Goal: Task Accomplishment & Management: Manage account settings

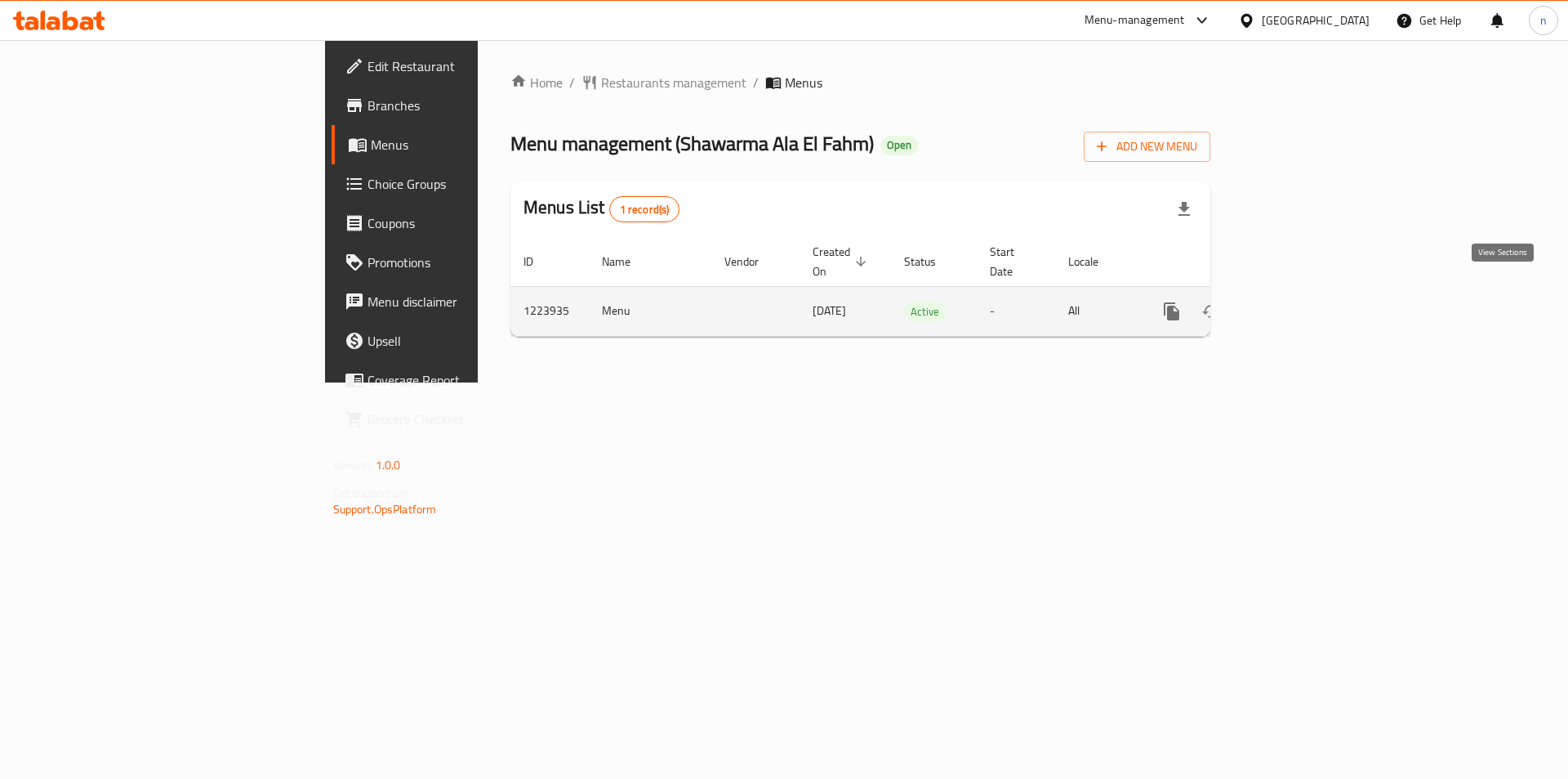
click at [1300, 302] on icon "enhanced table" at bounding box center [1289, 311] width 20 height 20
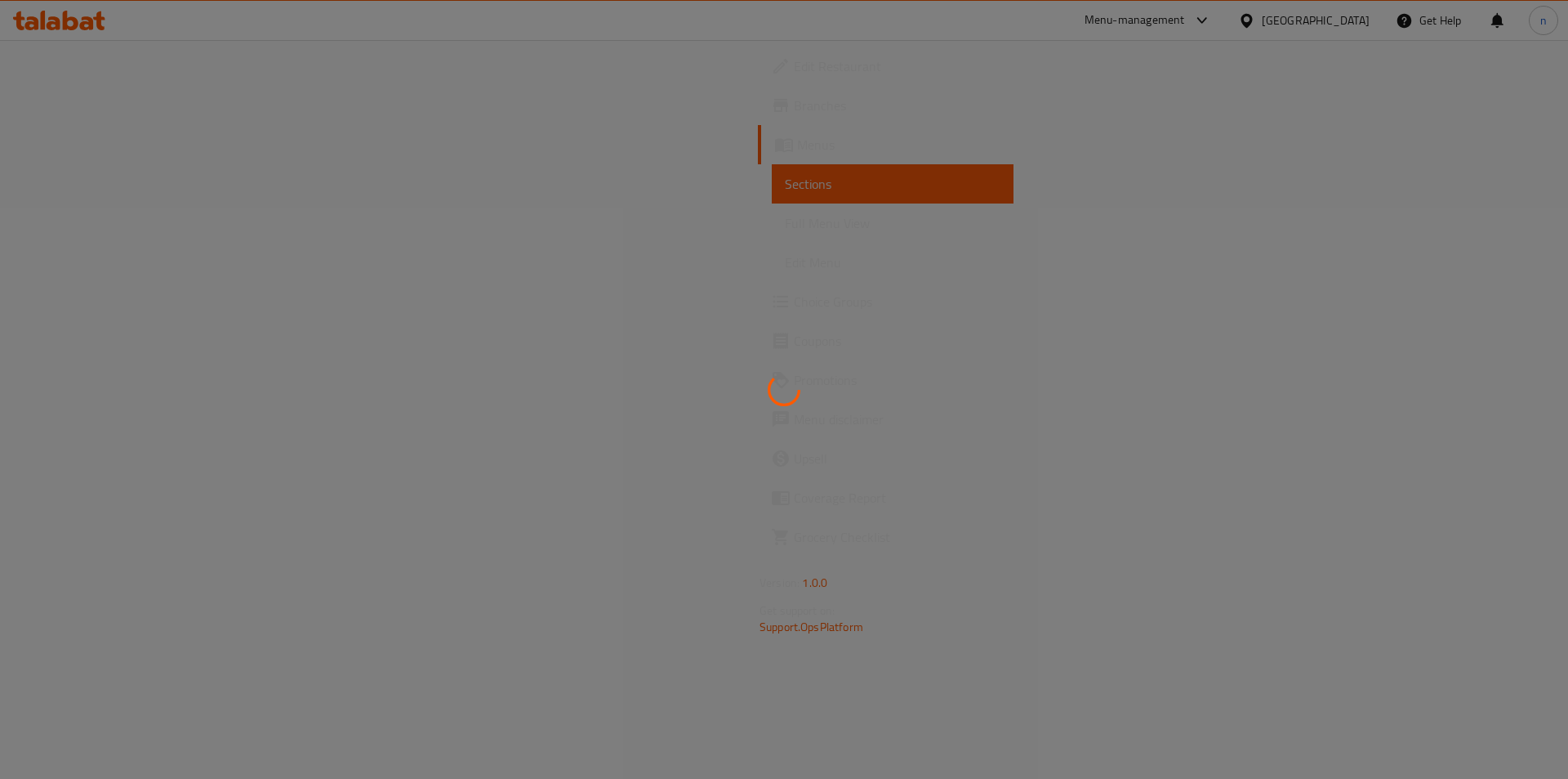
click at [131, 221] on div at bounding box center [784, 390] width 1568 height 779
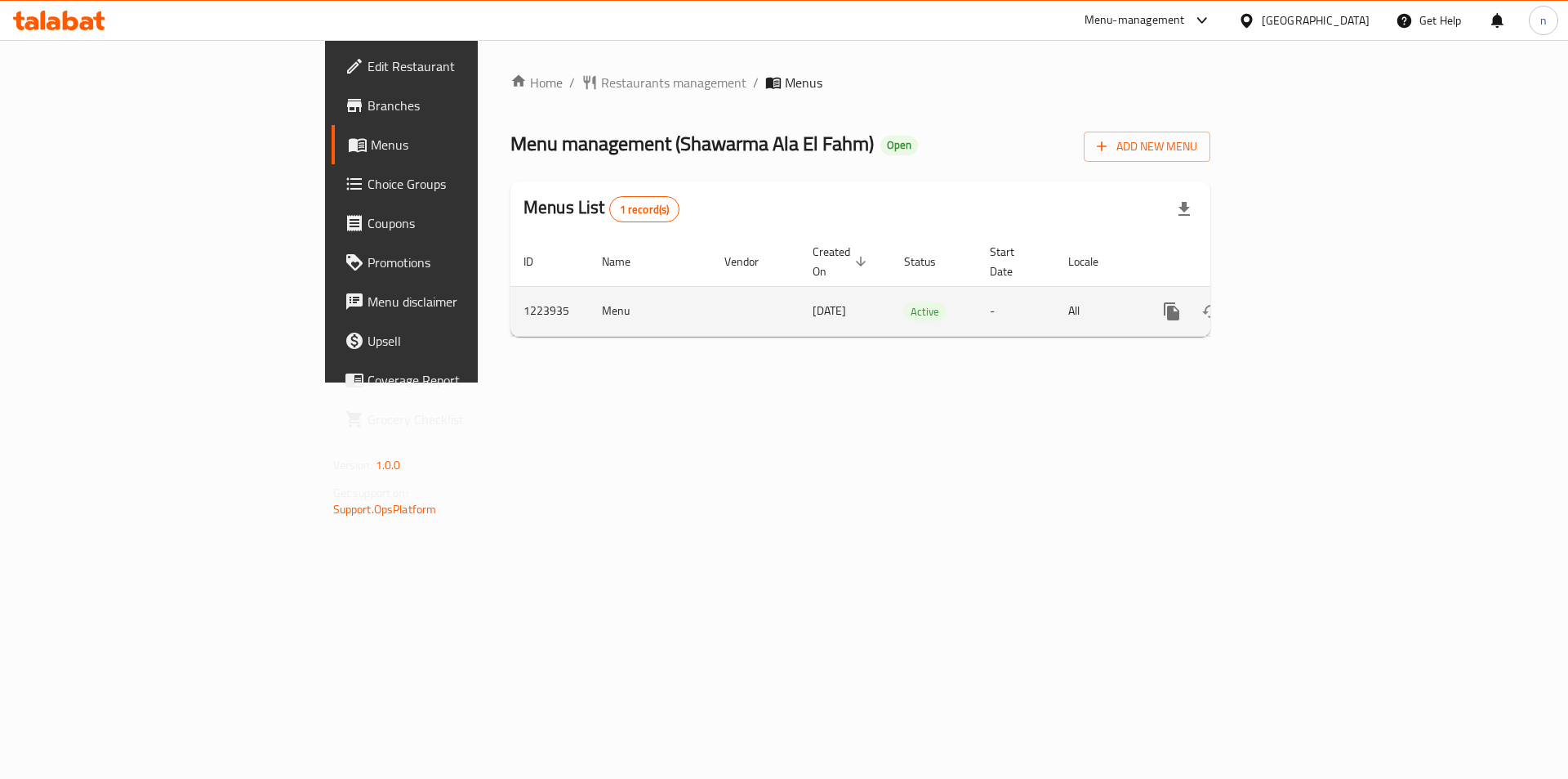
click at [1309, 291] on link "enhanced table" at bounding box center [1289, 310] width 39 height 39
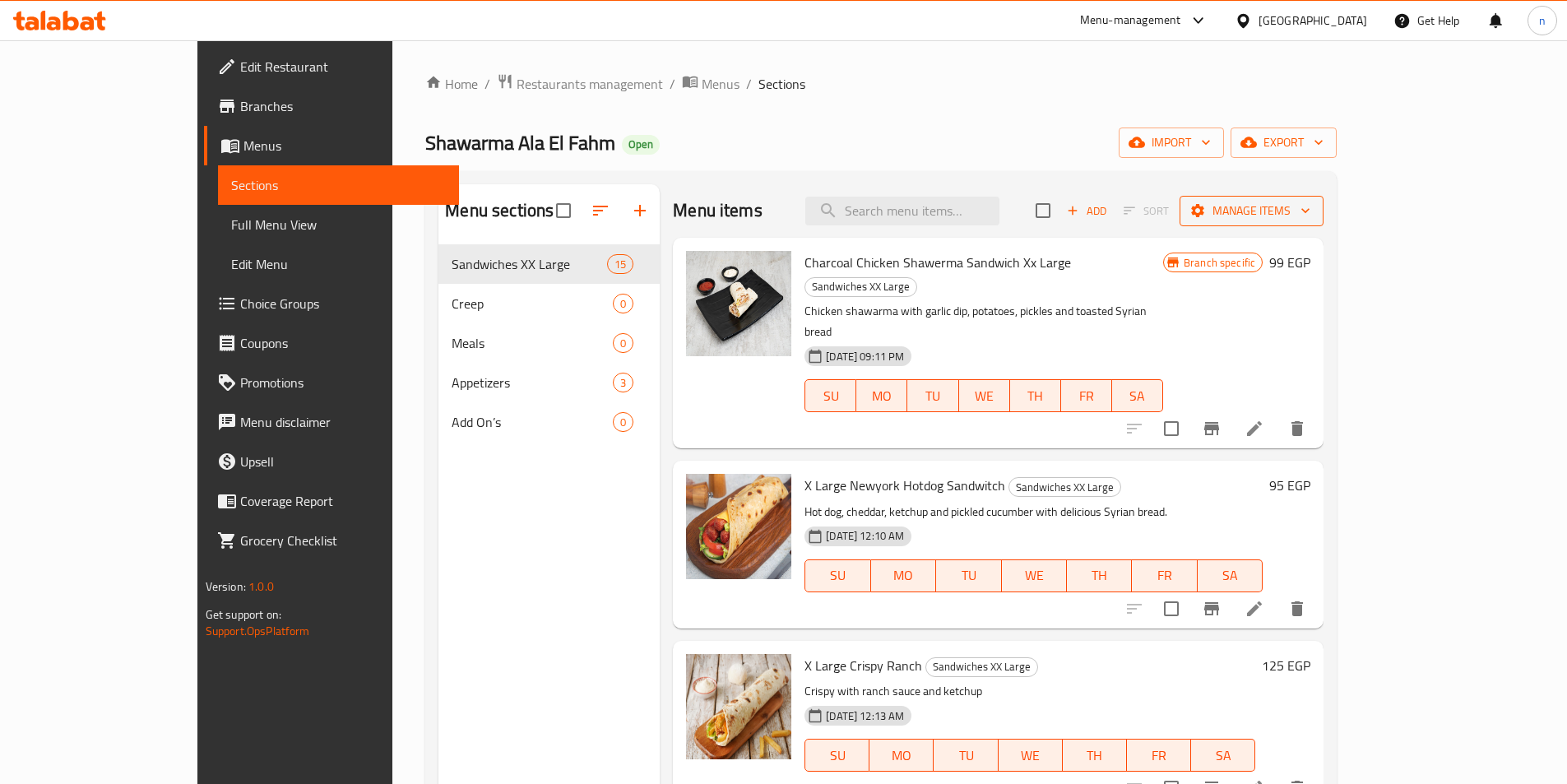
click at [1311, 212] on span "Manage items" at bounding box center [1251, 210] width 118 height 20
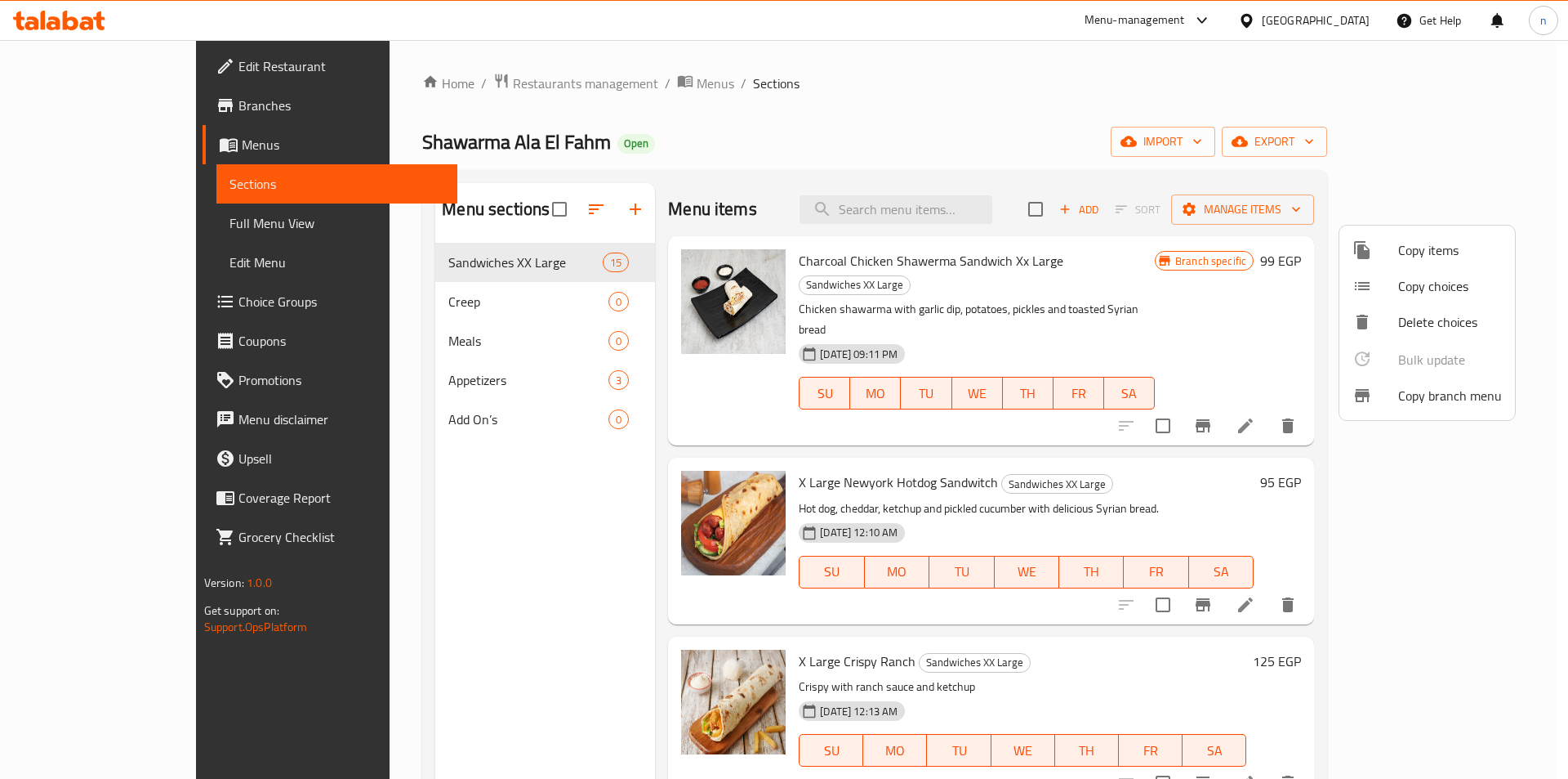
click at [1491, 402] on span "Copy branch menu" at bounding box center [1450, 395] width 104 height 20
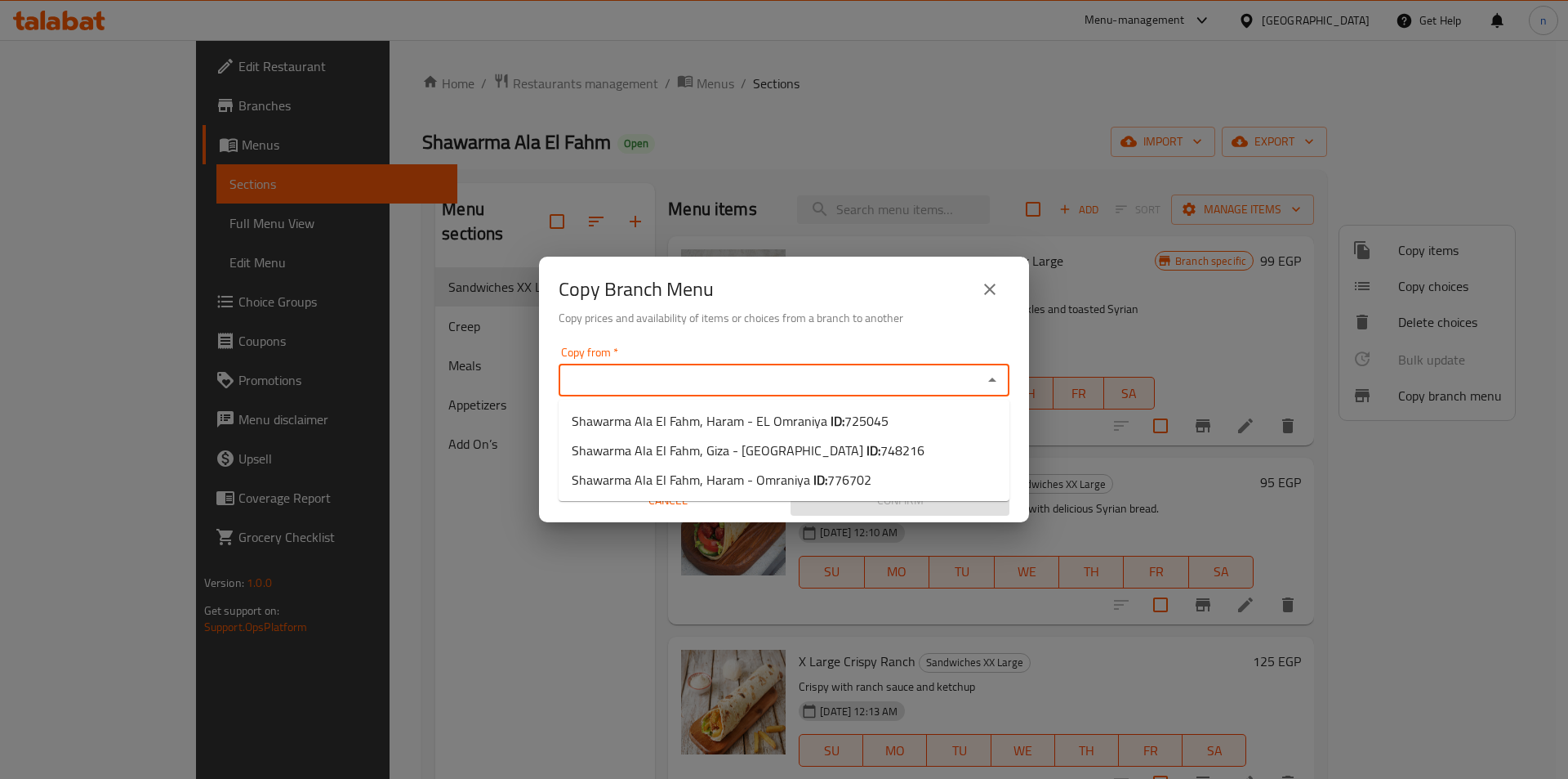
click at [748, 384] on input "Copy from   *" at bounding box center [770, 380] width 414 height 23
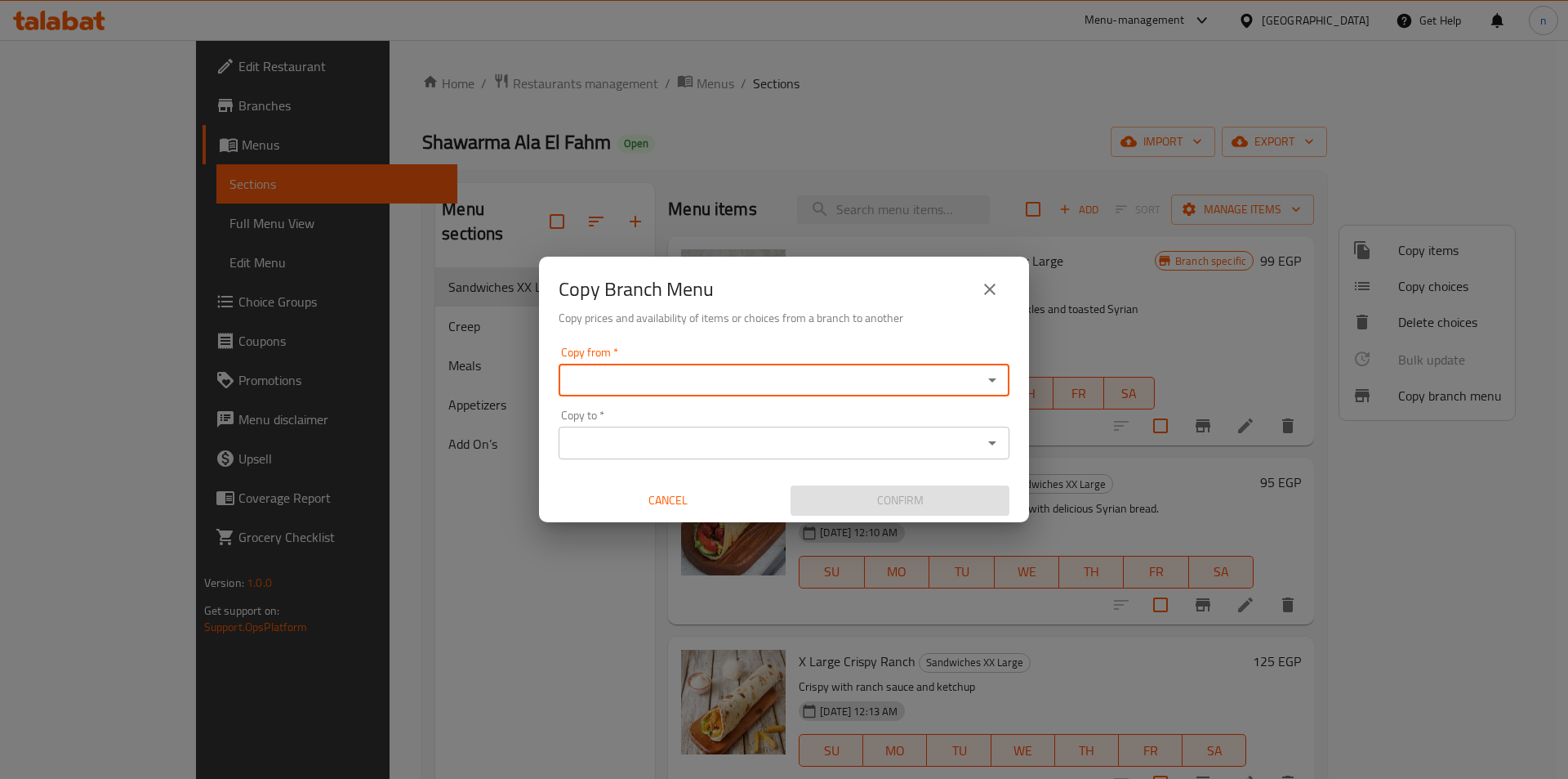
click at [681, 384] on input "Copy from   *" at bounding box center [770, 380] width 414 height 23
click at [627, 381] on input "Copy from   *" at bounding box center [770, 380] width 414 height 23
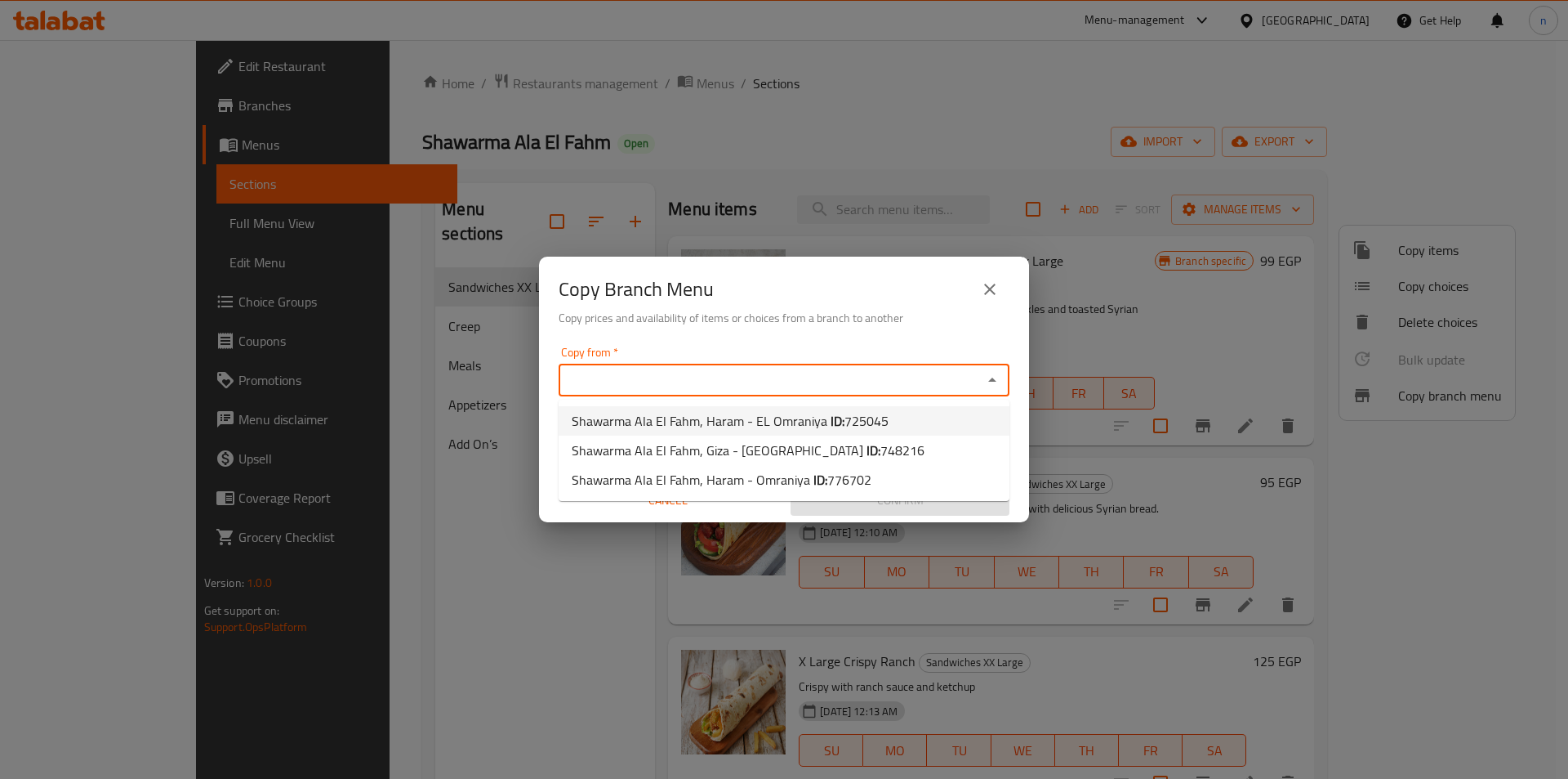
click at [891, 419] on li "Shawarma Ala El Fahm, Haram - EL Omraniya ID: 725045" at bounding box center [784, 420] width 451 height 30
type input "Shawarma Ala El Fahm, Haram - EL Omraniya"
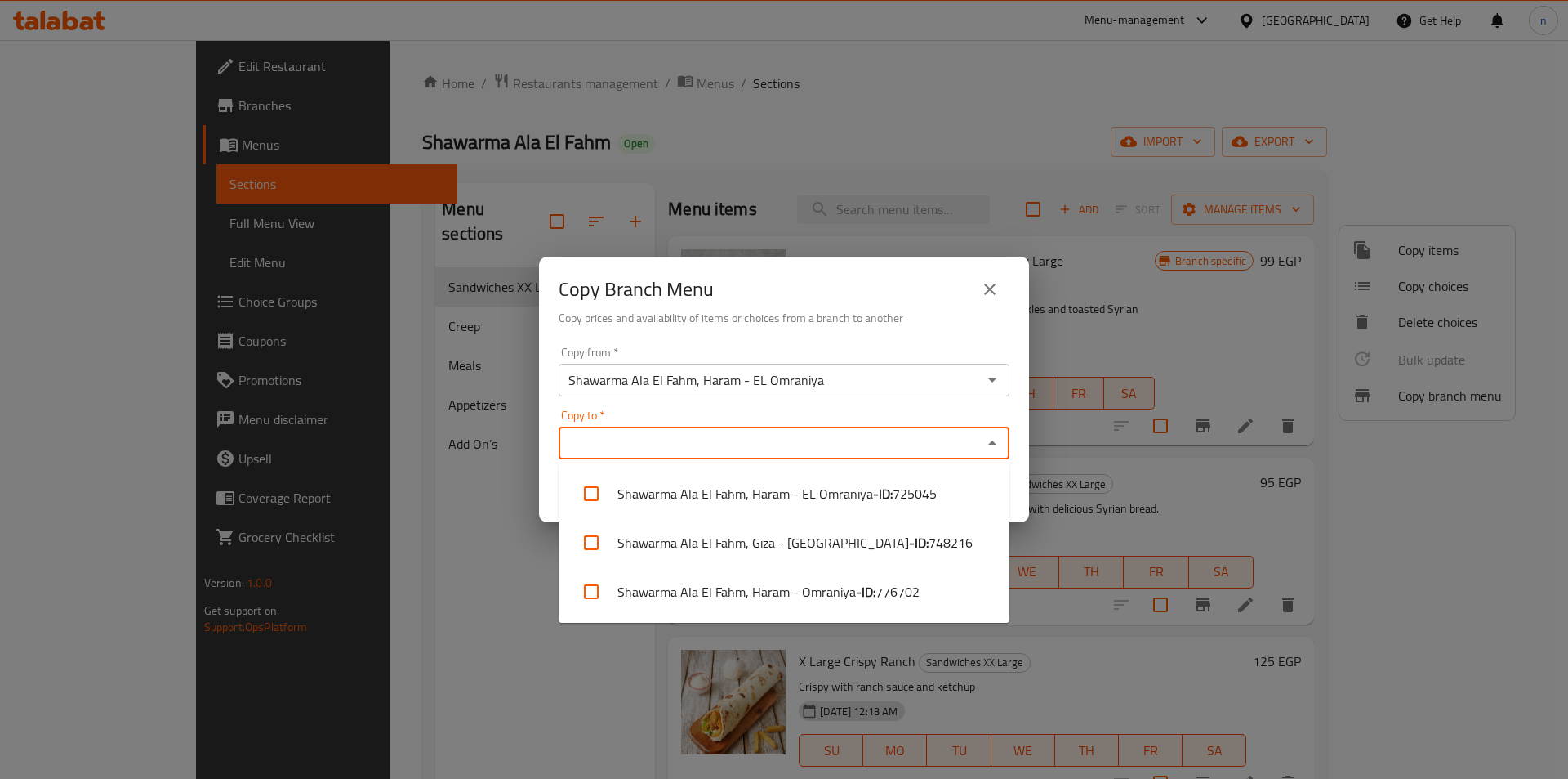
click at [703, 436] on input "Copy to   *" at bounding box center [770, 443] width 414 height 23
click at [911, 599] on span "776702" at bounding box center [898, 591] width 44 height 20
checkbox input "true"
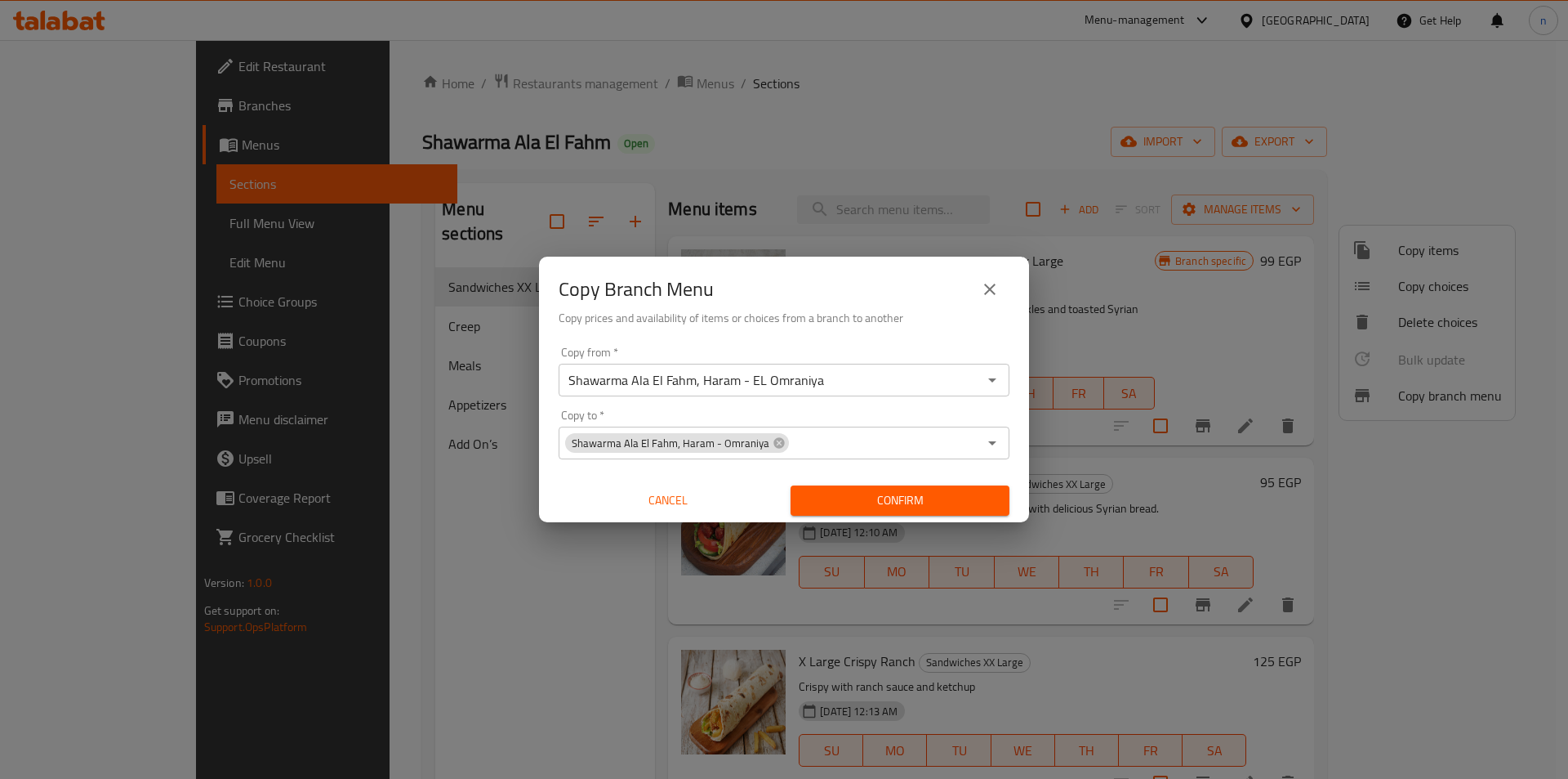
click at [1008, 405] on div "Copy from   * Shawarma Ala El Fahm, Haram - EL Omraniya Copy from * Copy to   *…" at bounding box center [784, 430] width 490 height 182
click at [952, 507] on span "Confirm" at bounding box center [900, 500] width 192 height 20
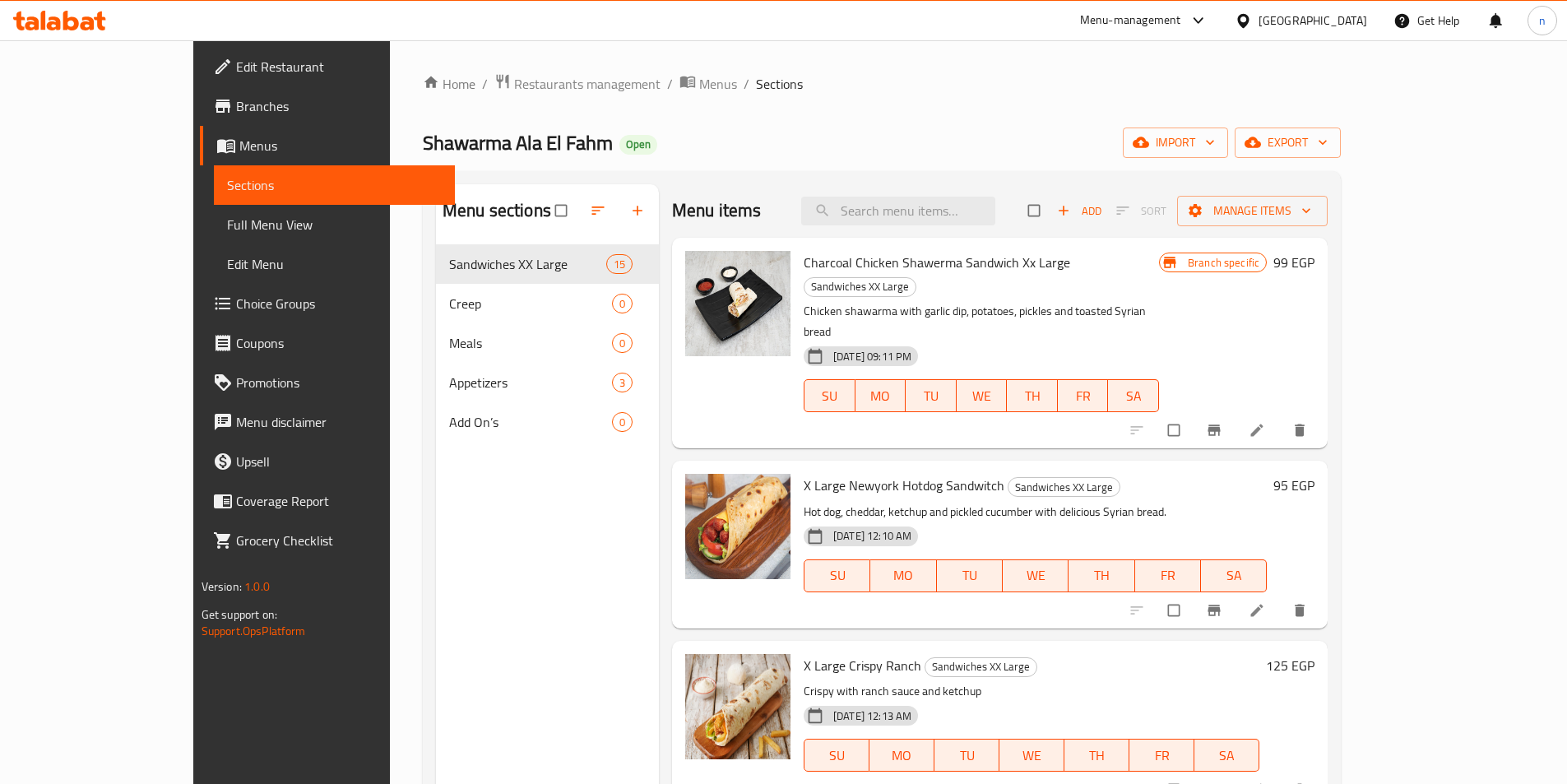
click at [236, 103] on span "Branches" at bounding box center [339, 105] width 205 height 20
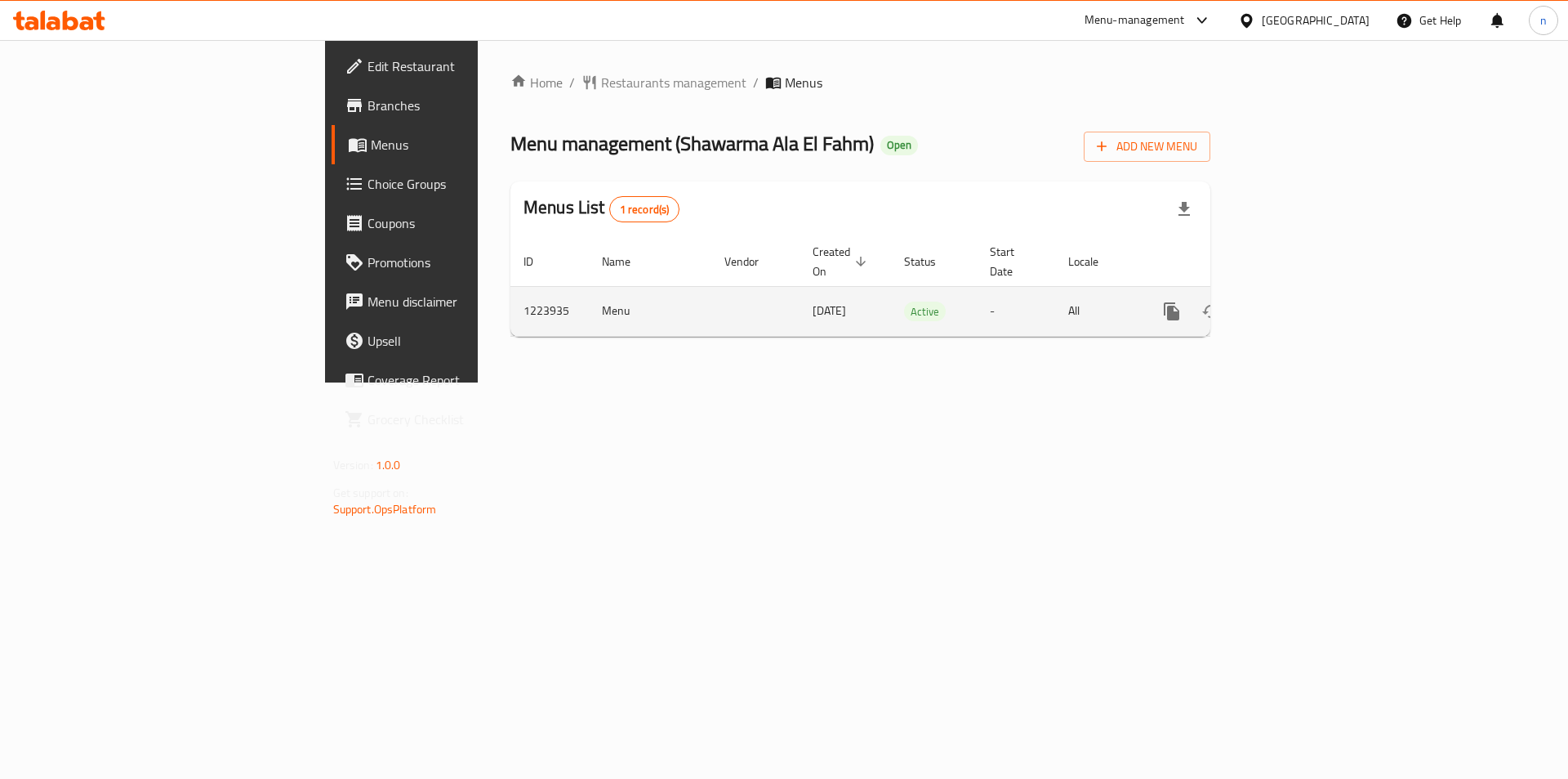
click at [1300, 302] on icon "enhanced table" at bounding box center [1289, 311] width 20 height 20
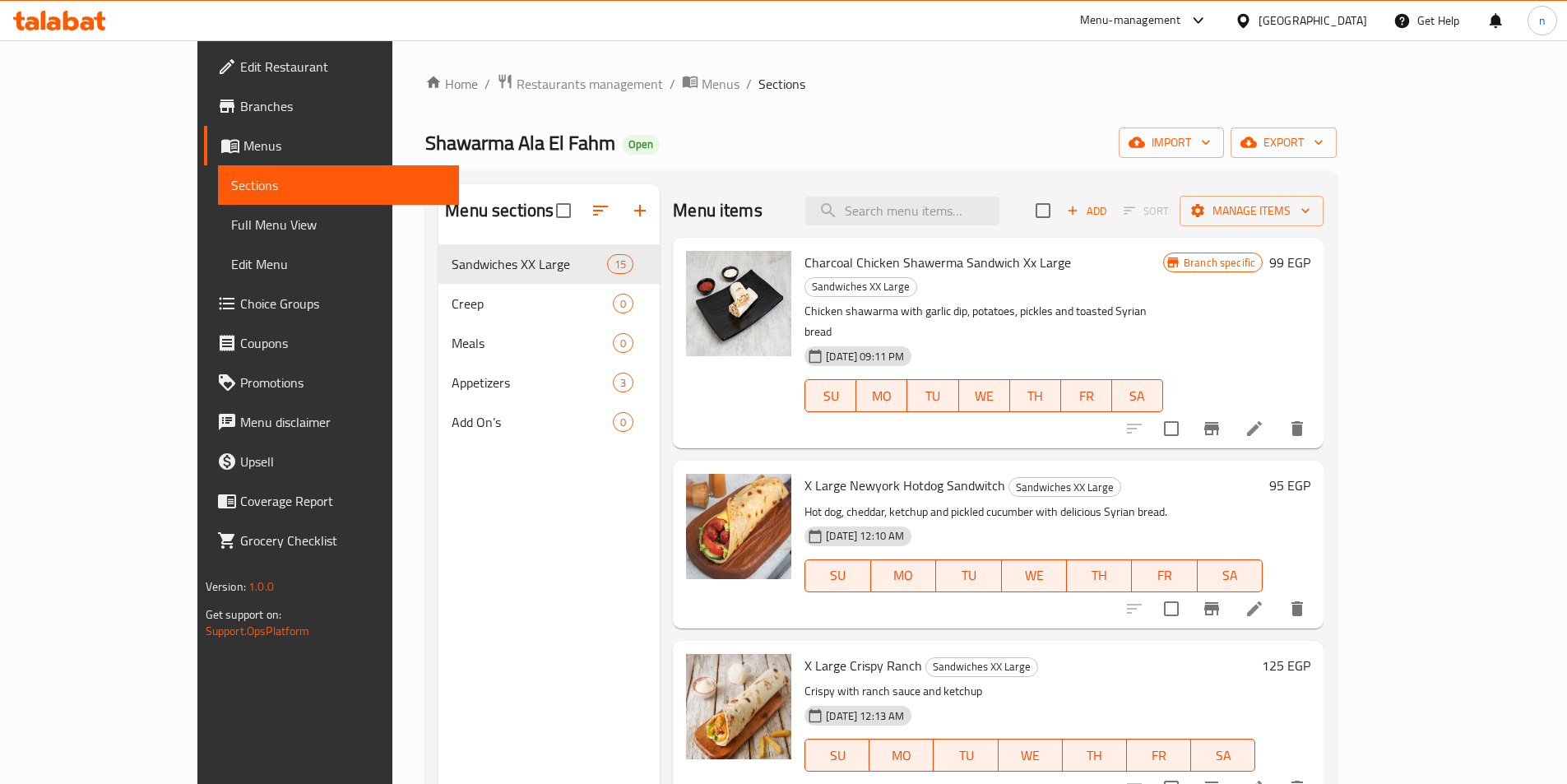
click at [231, 222] on span "Full Menu View" at bounding box center [339, 224] width 215 height 20
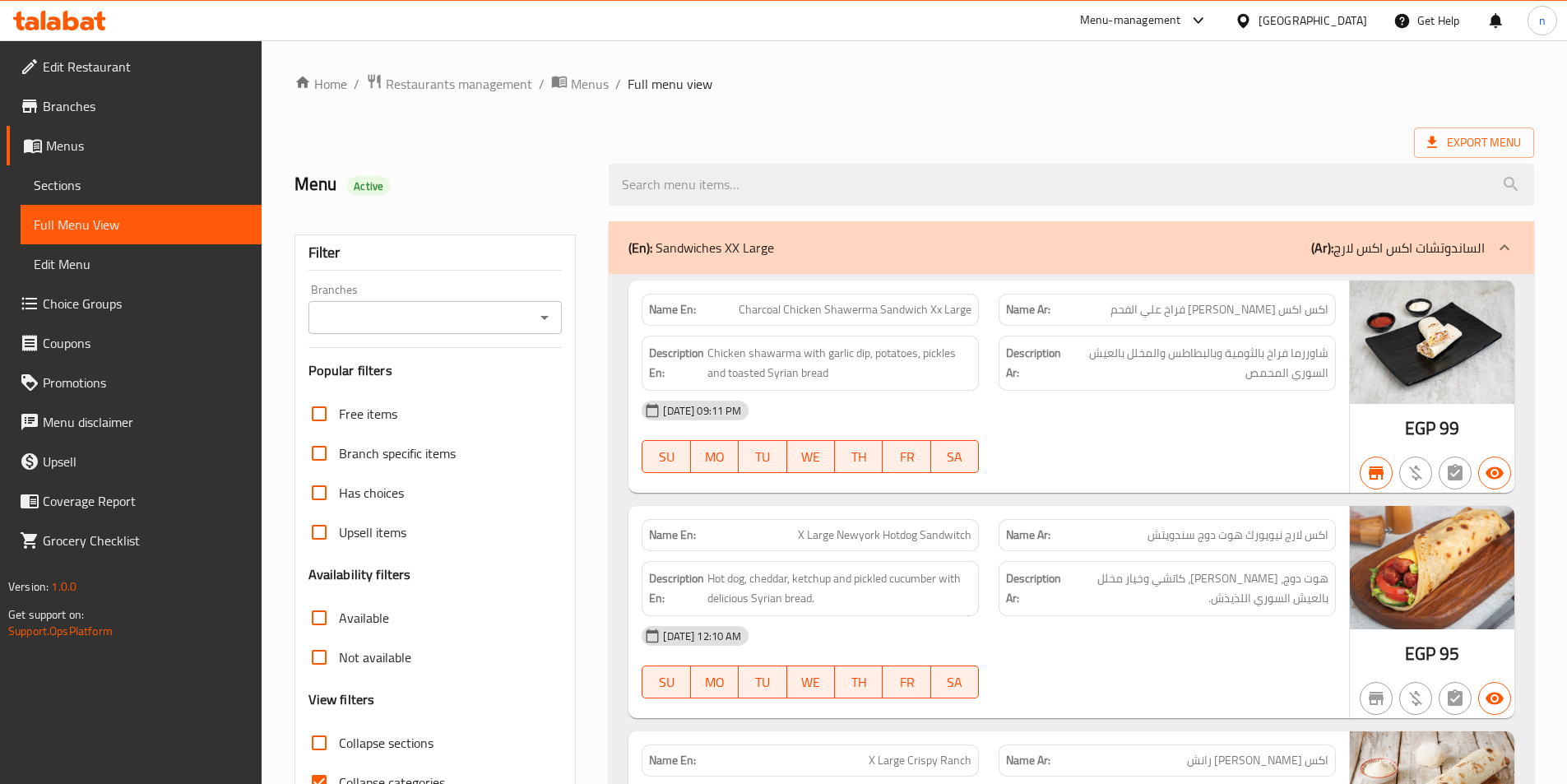
click at [402, 314] on input "Branches" at bounding box center [422, 317] width 217 height 23
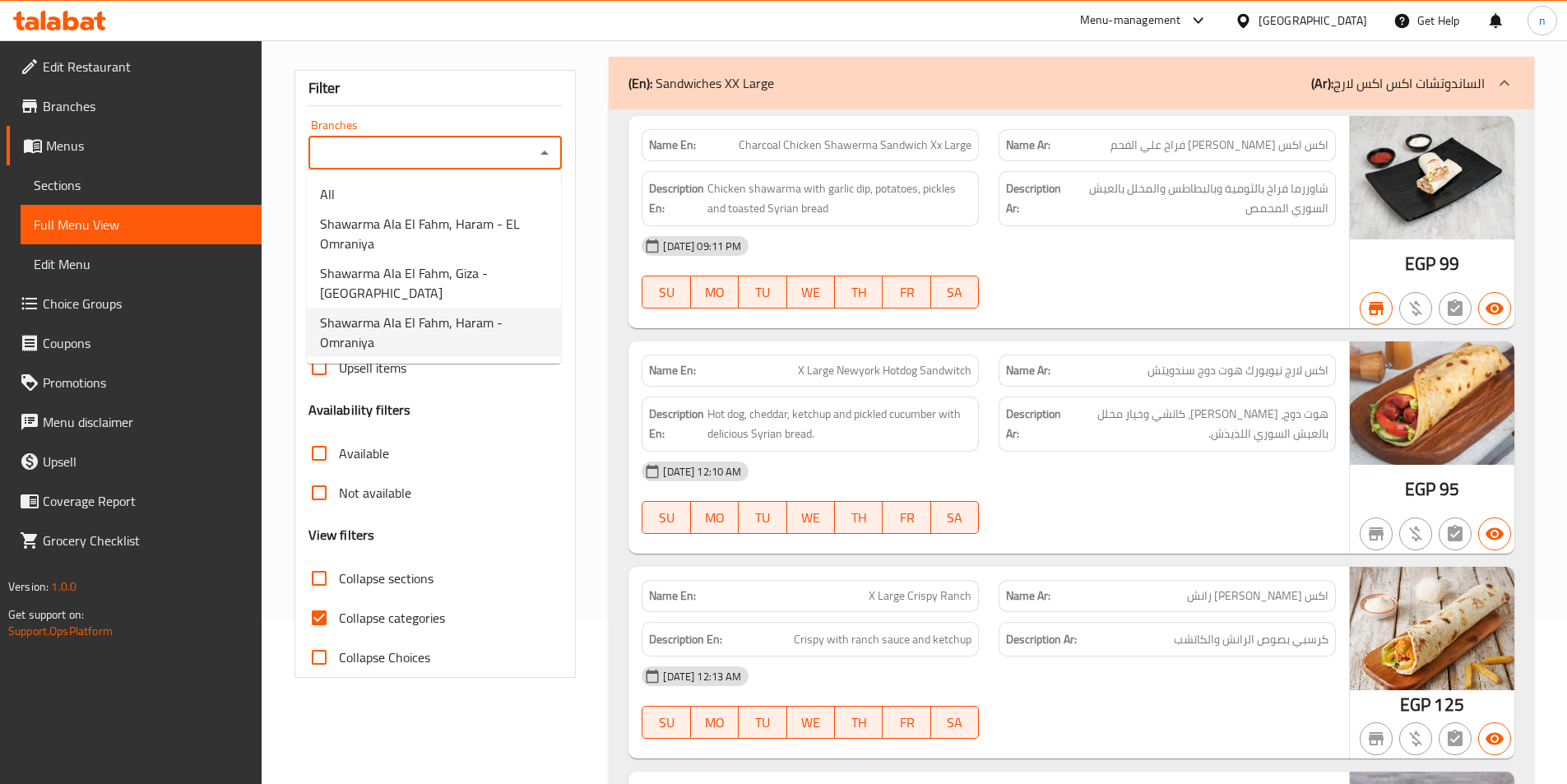
scroll to position [82, 0]
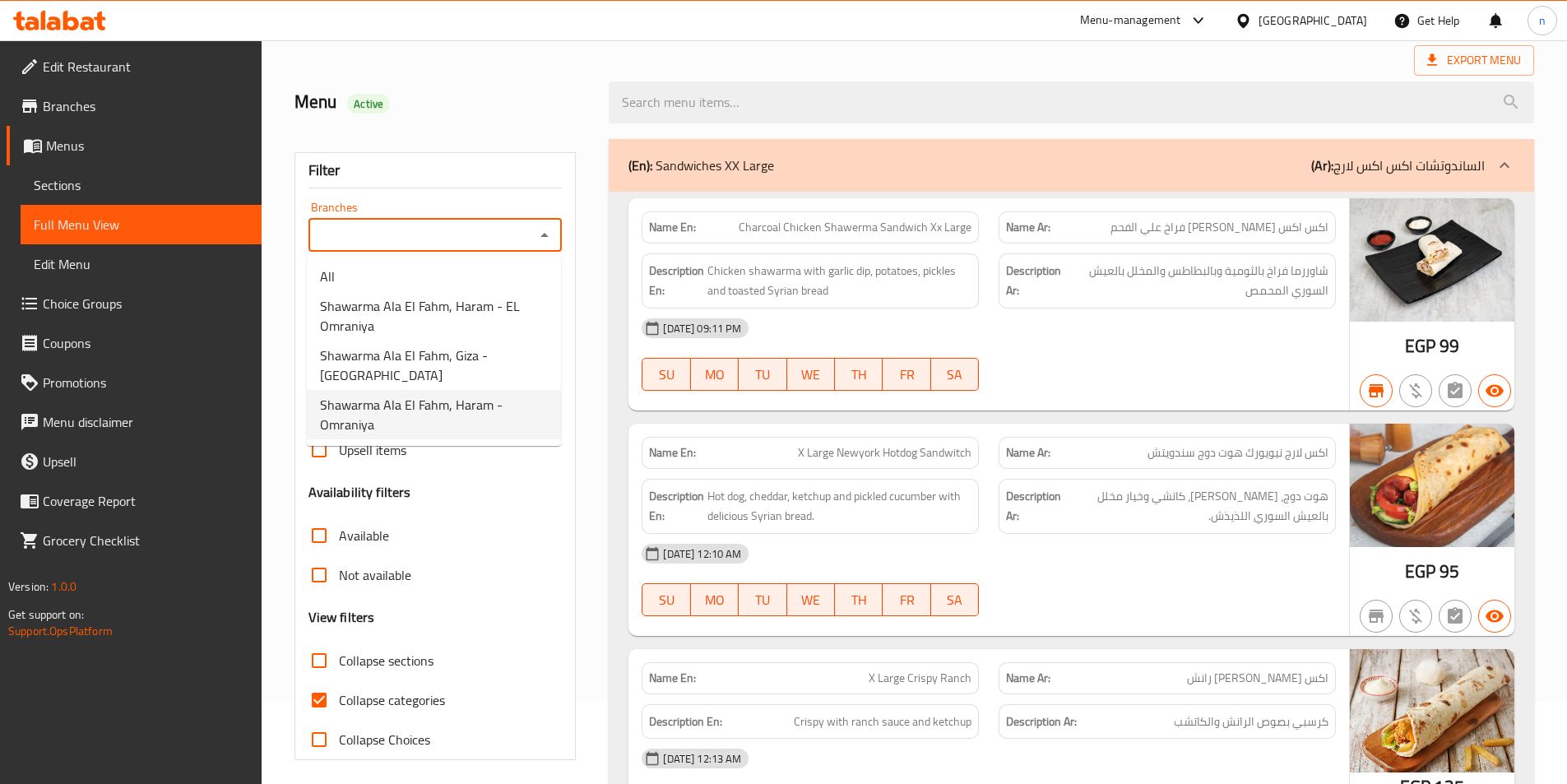
click at [322, 693] on input "Collapse categories" at bounding box center [318, 699] width 39 height 39
checkbox input "false"
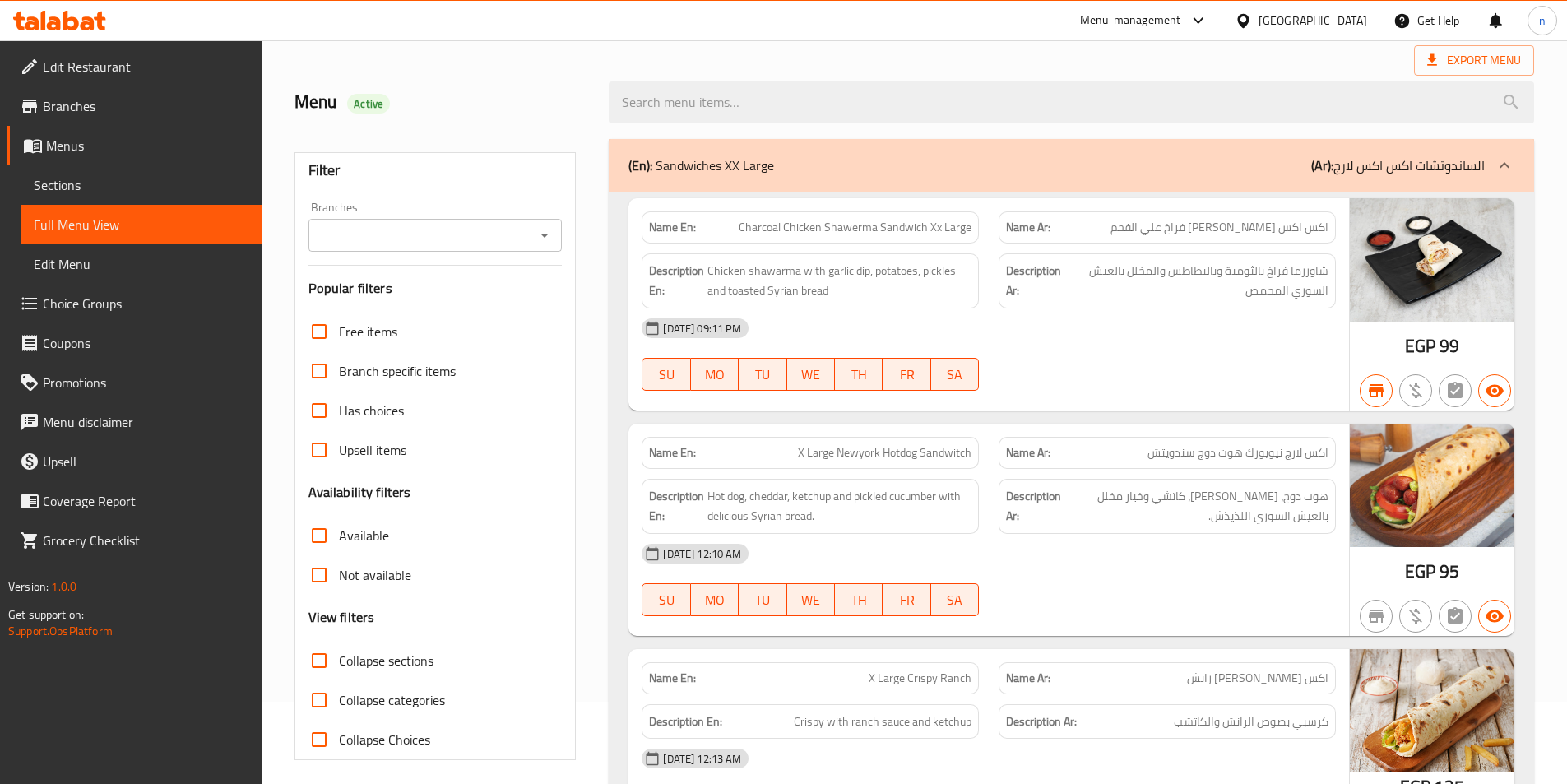
click at [460, 237] on input "Branches" at bounding box center [422, 235] width 217 height 23
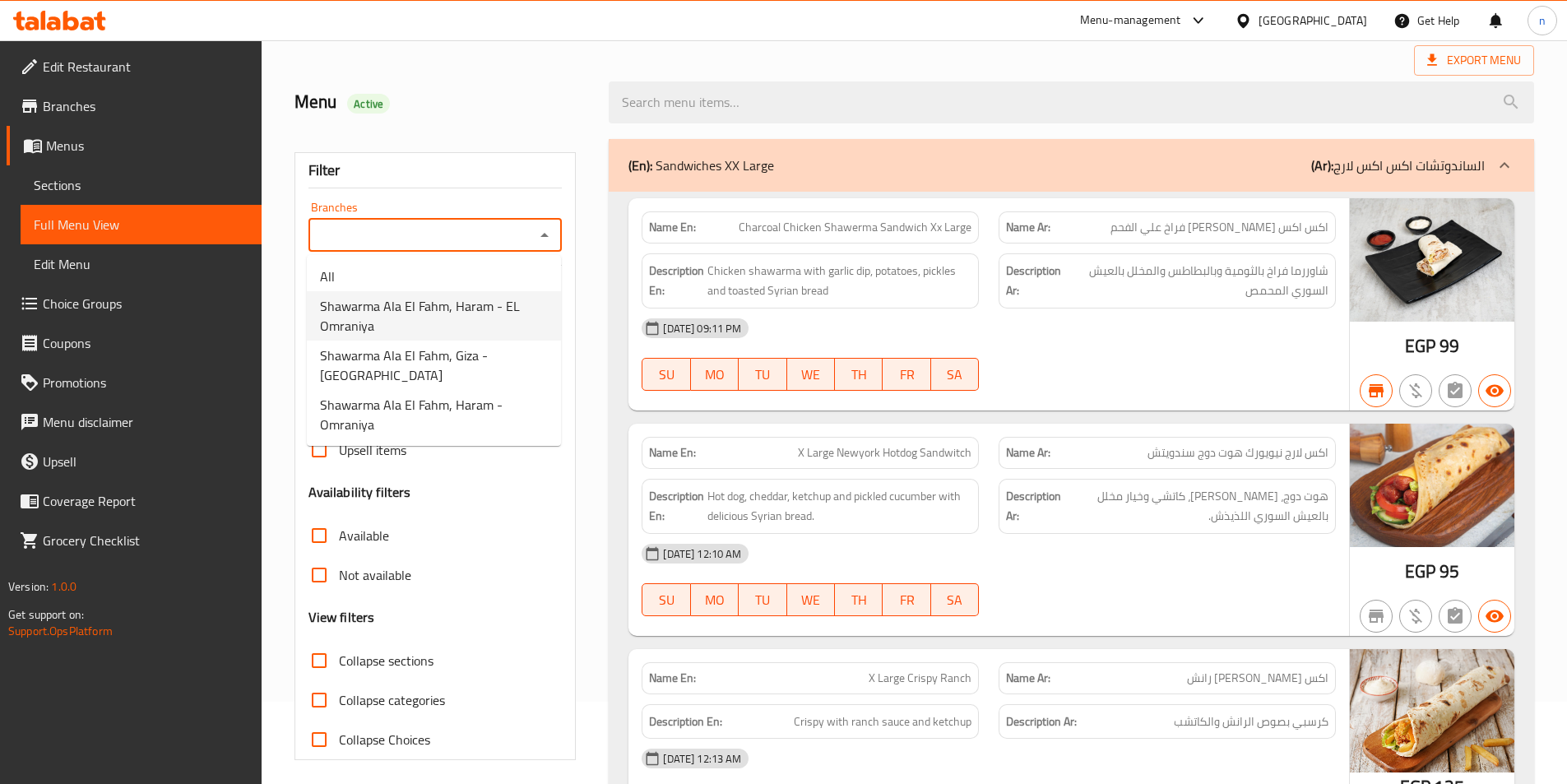
click at [462, 307] on span "Shawarma Ala El Fahm, Haram - EL Omraniya" at bounding box center [434, 315] width 228 height 39
type input "Shawarma Ala El Fahm, Haram - EL Omraniya"
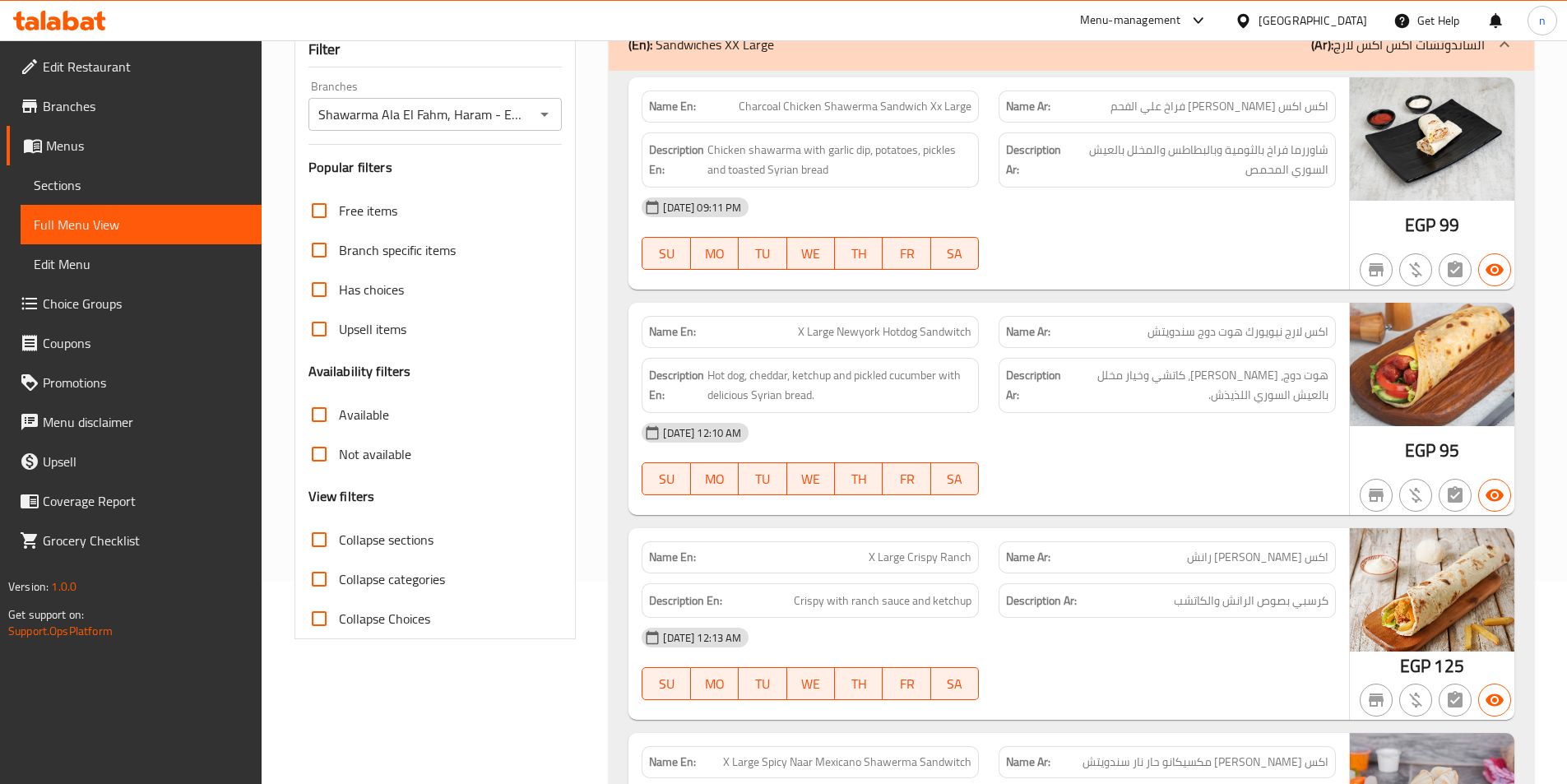
scroll to position [246, 0]
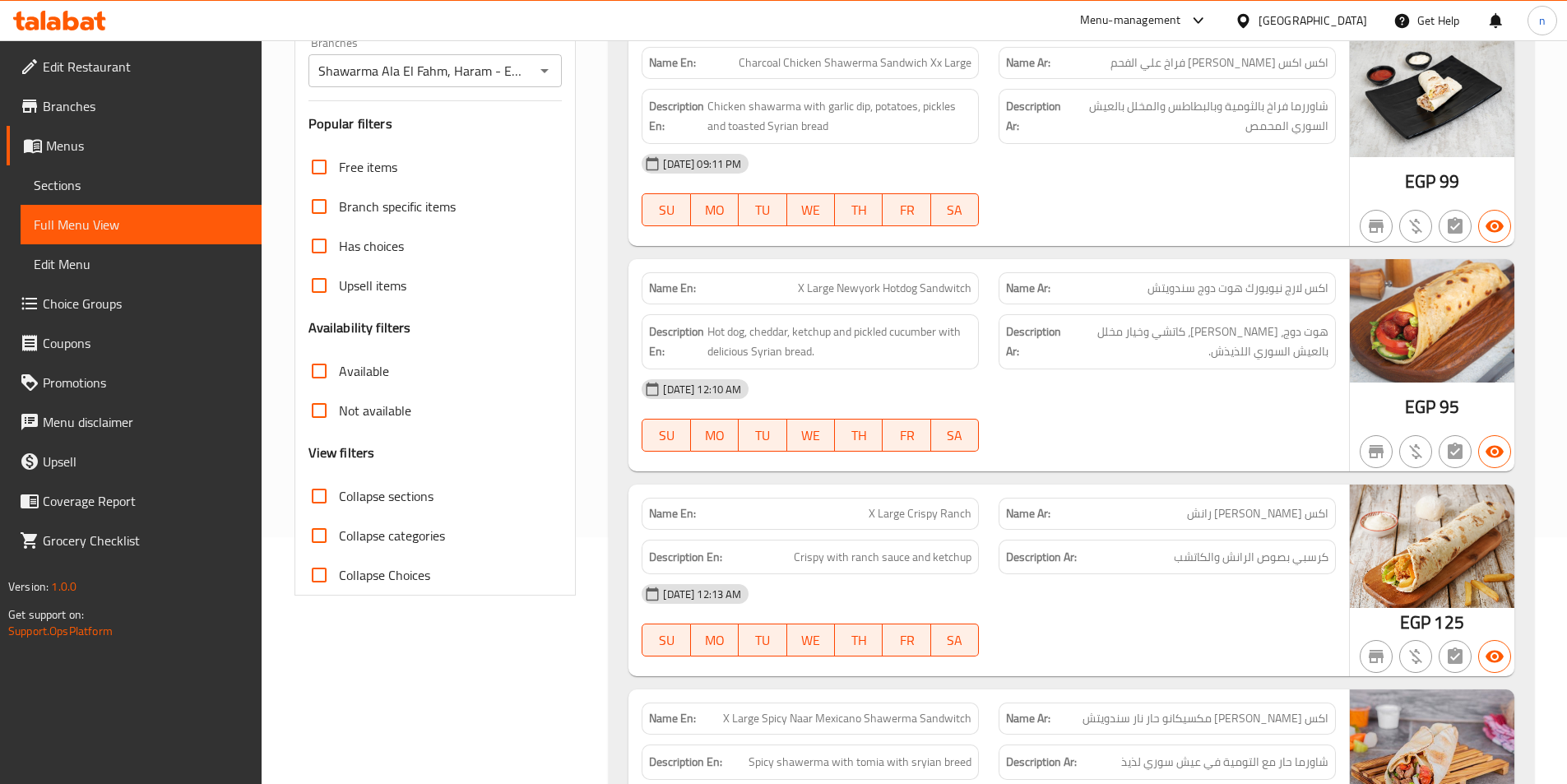
click at [323, 409] on input "Not available" at bounding box center [318, 409] width 39 height 39
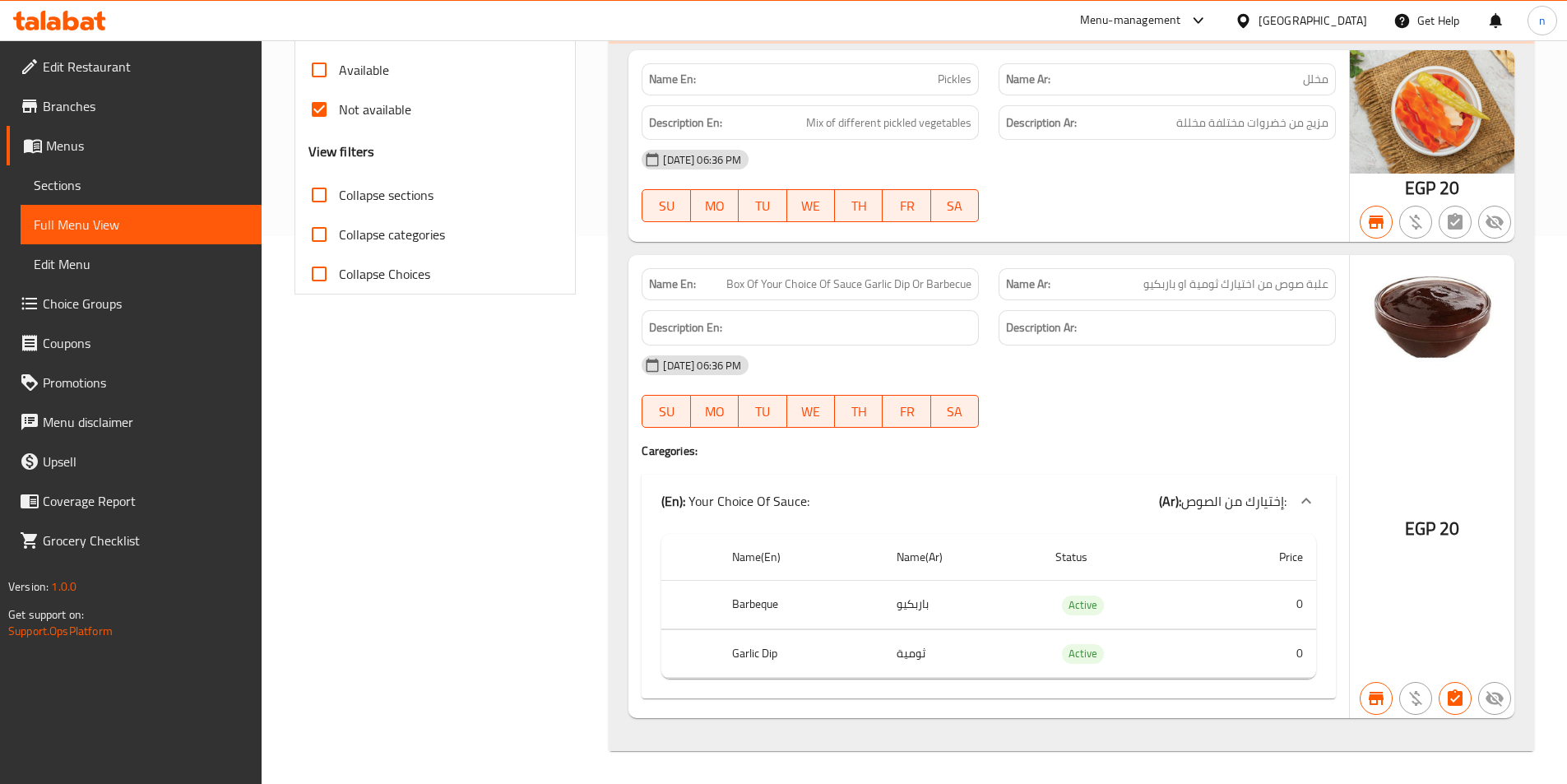
scroll to position [219, 0]
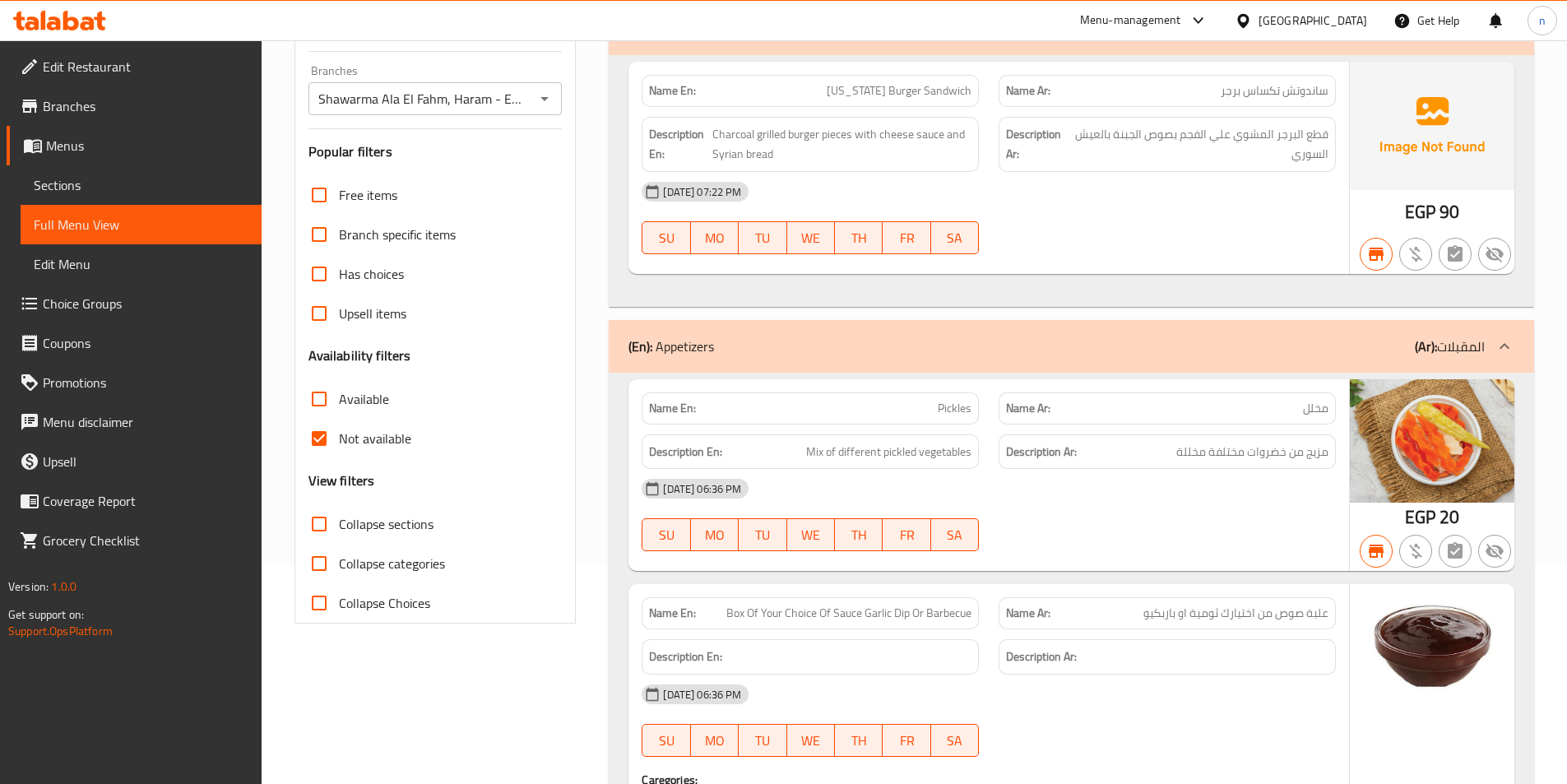
click at [319, 443] on input "Not available" at bounding box center [318, 438] width 39 height 39
checkbox input "false"
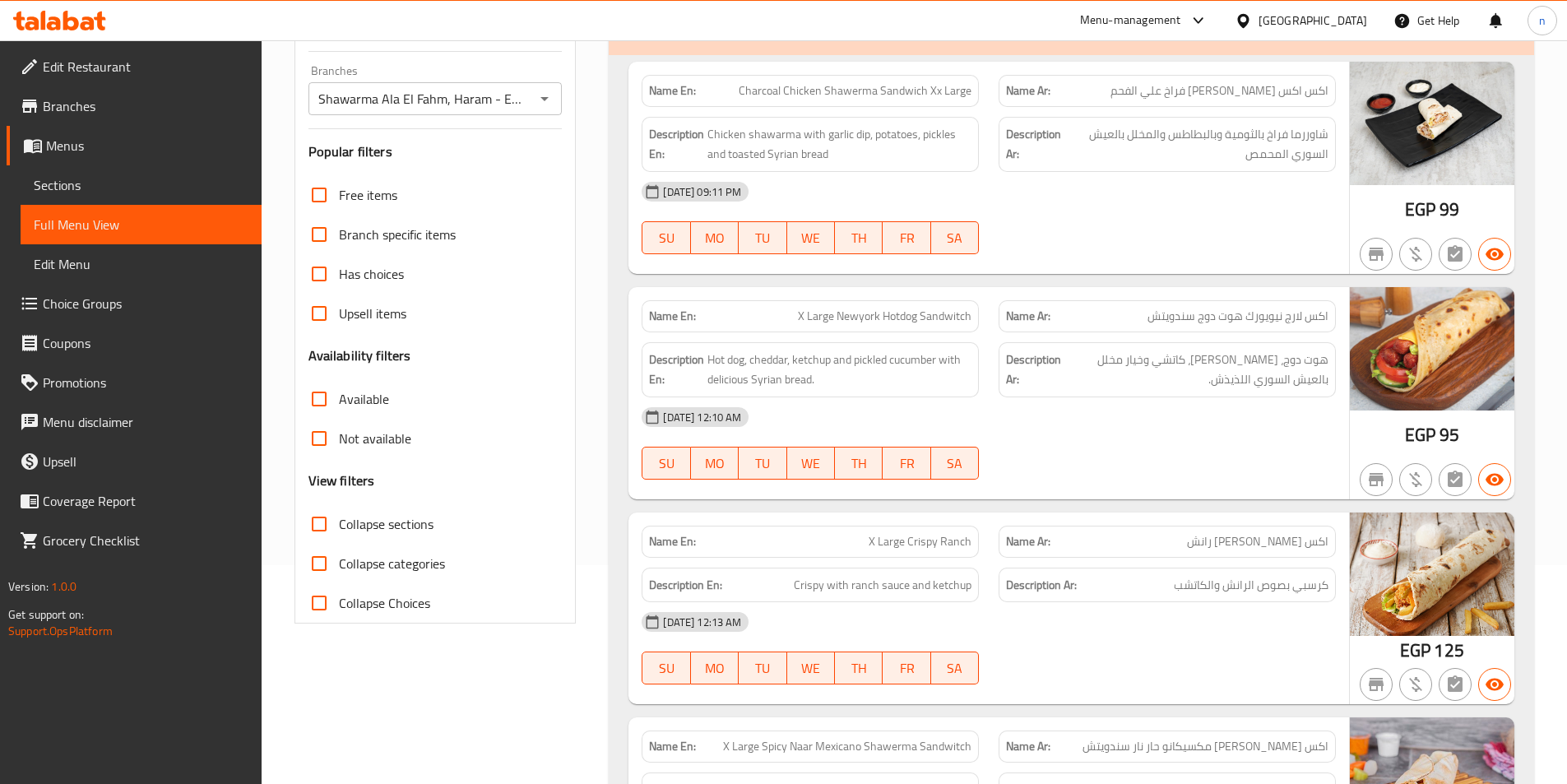
click at [328, 397] on input "Available" at bounding box center [318, 398] width 39 height 39
checkbox input "true"
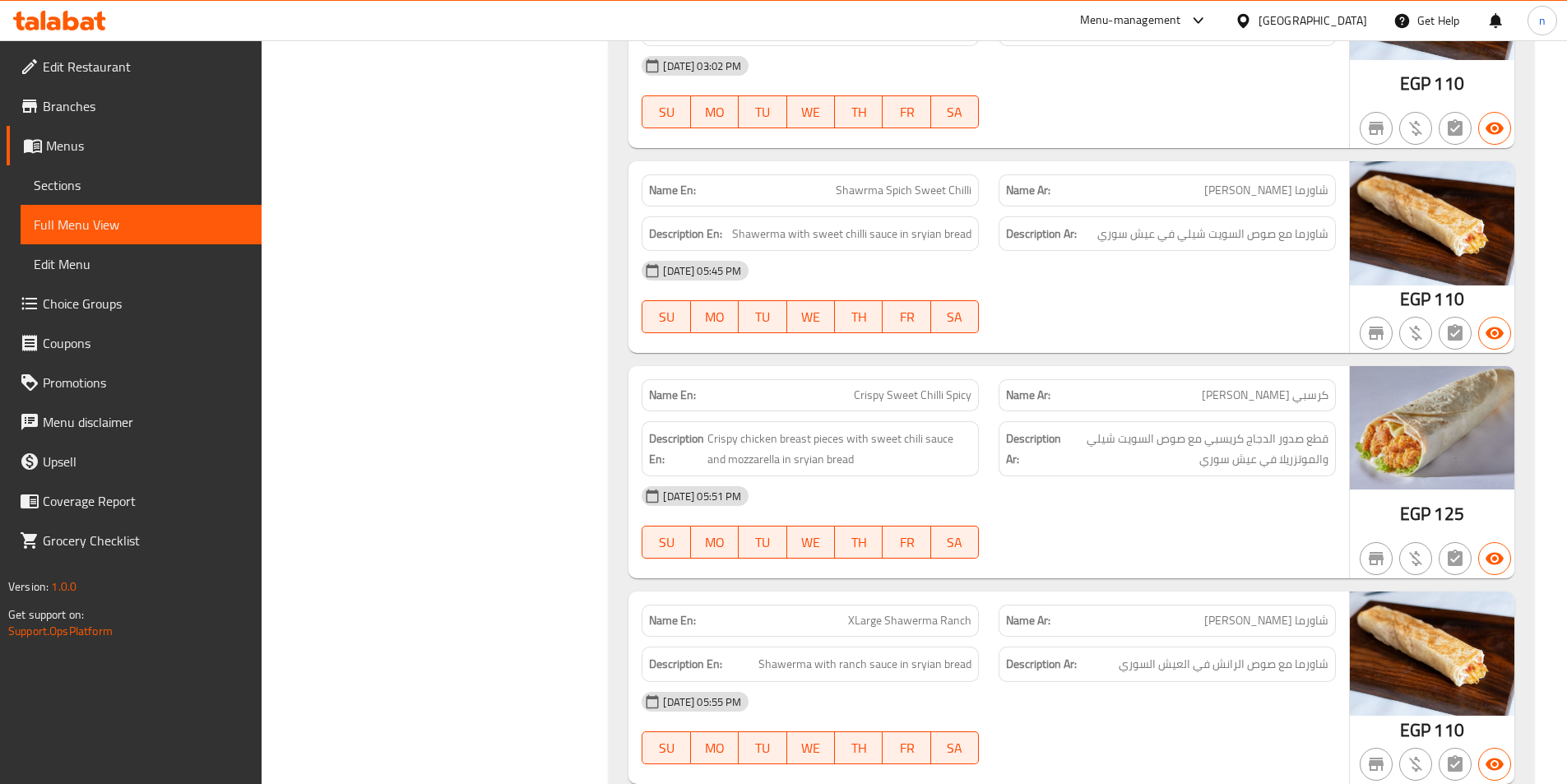
scroll to position [1069, 0]
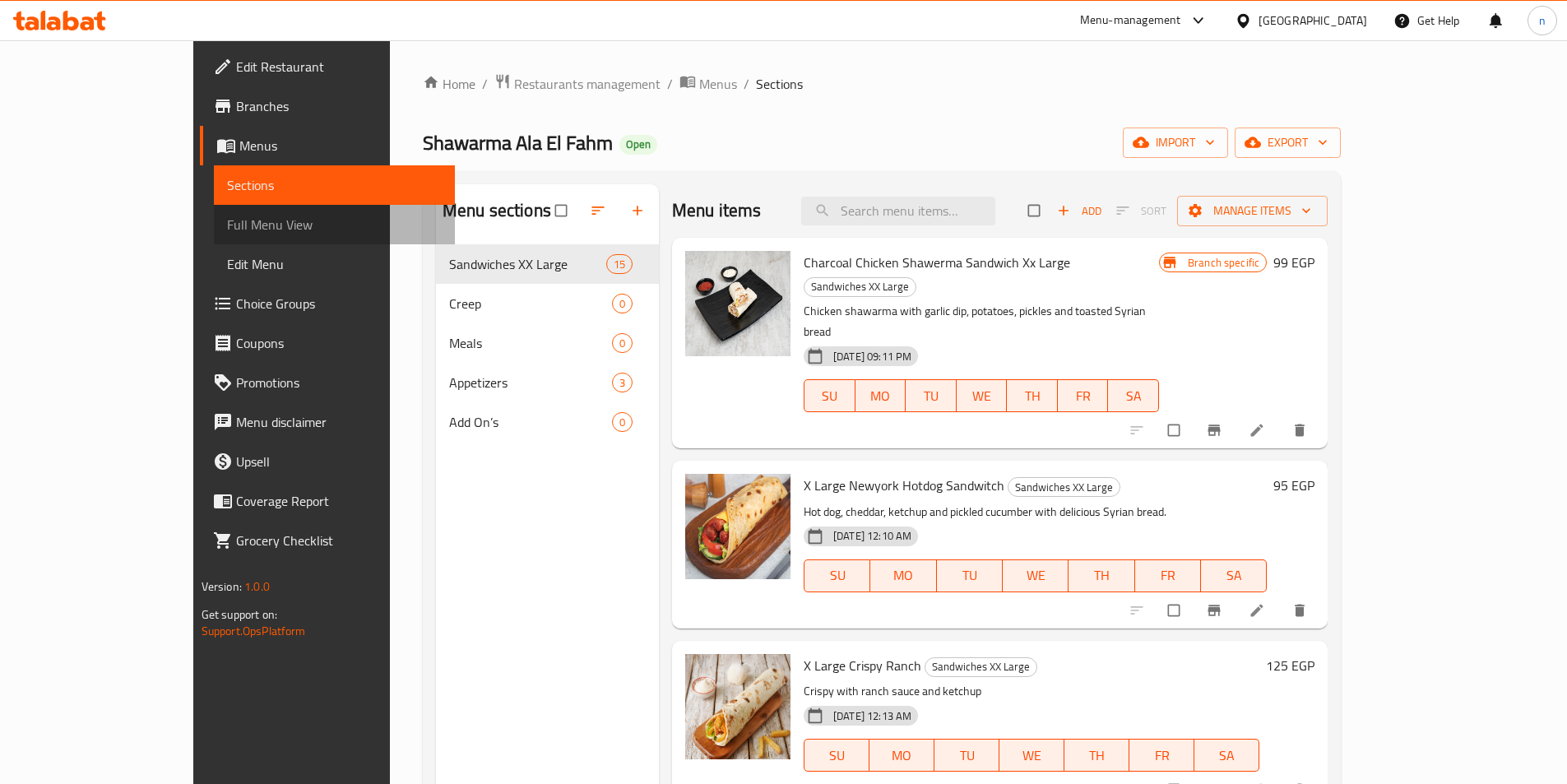
click at [227, 226] on span "Full Menu View" at bounding box center [335, 224] width 215 height 20
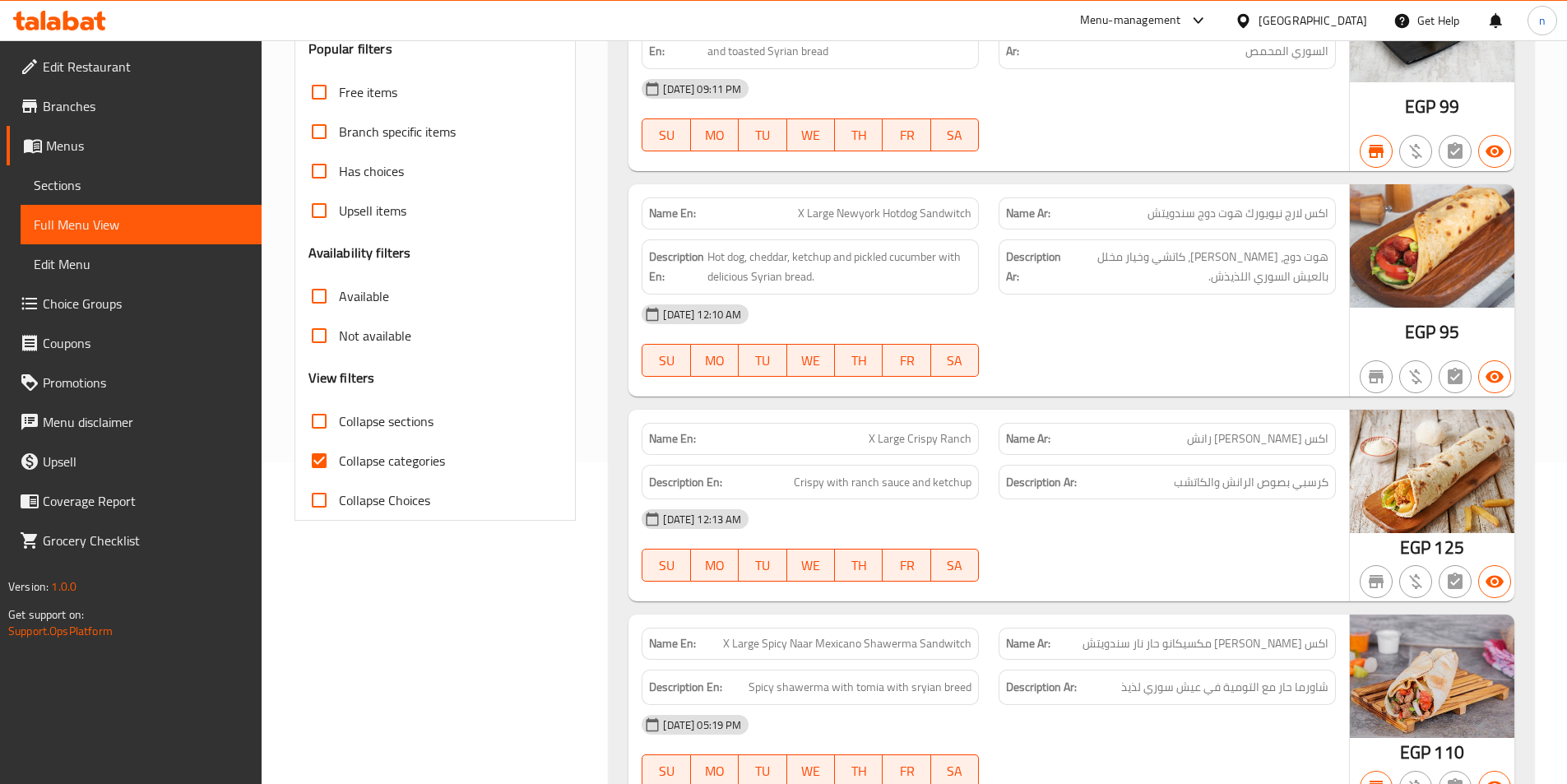
scroll to position [329, 0]
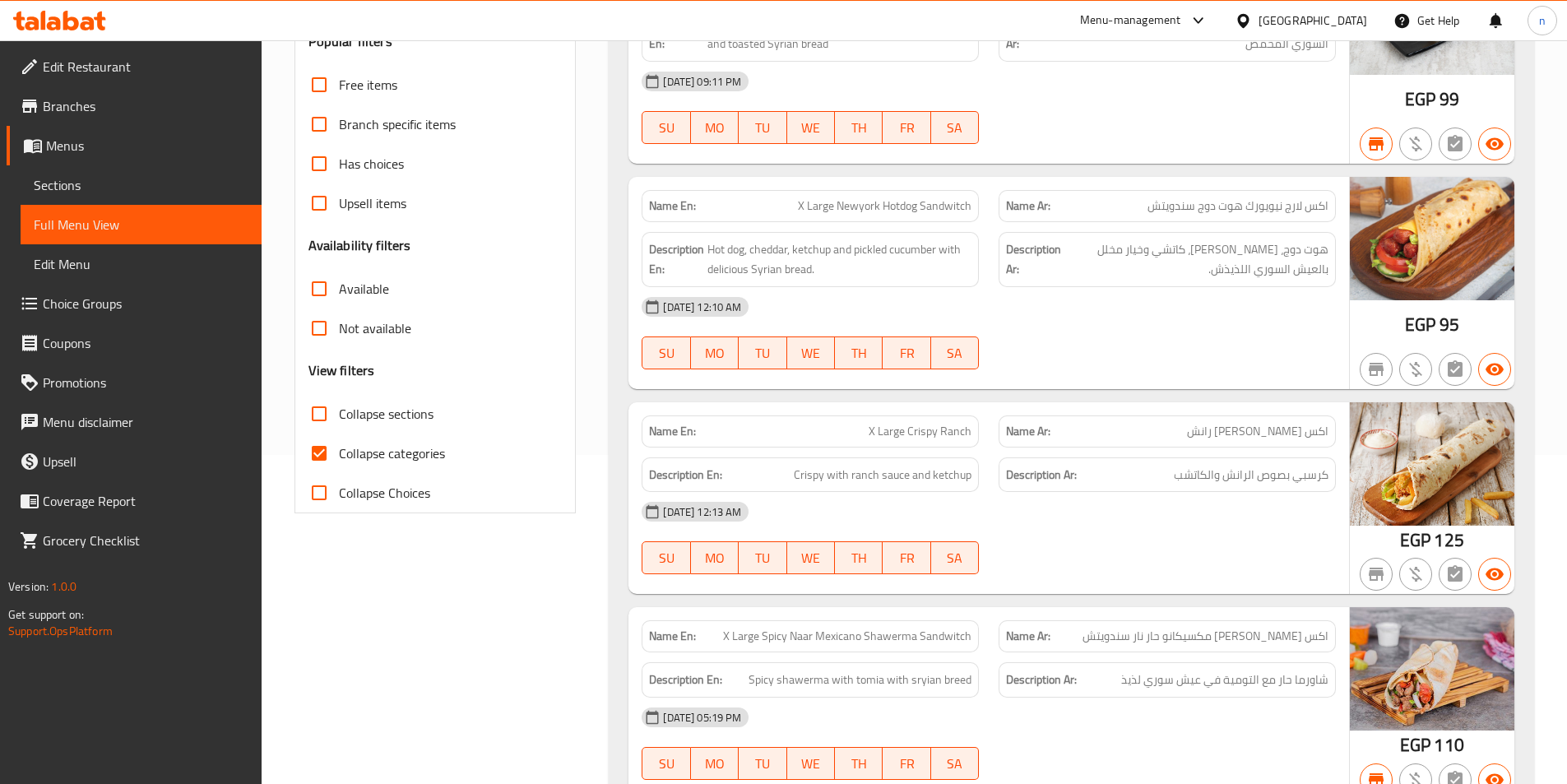
click at [321, 450] on input "Collapse categories" at bounding box center [318, 452] width 39 height 39
checkbox input "false"
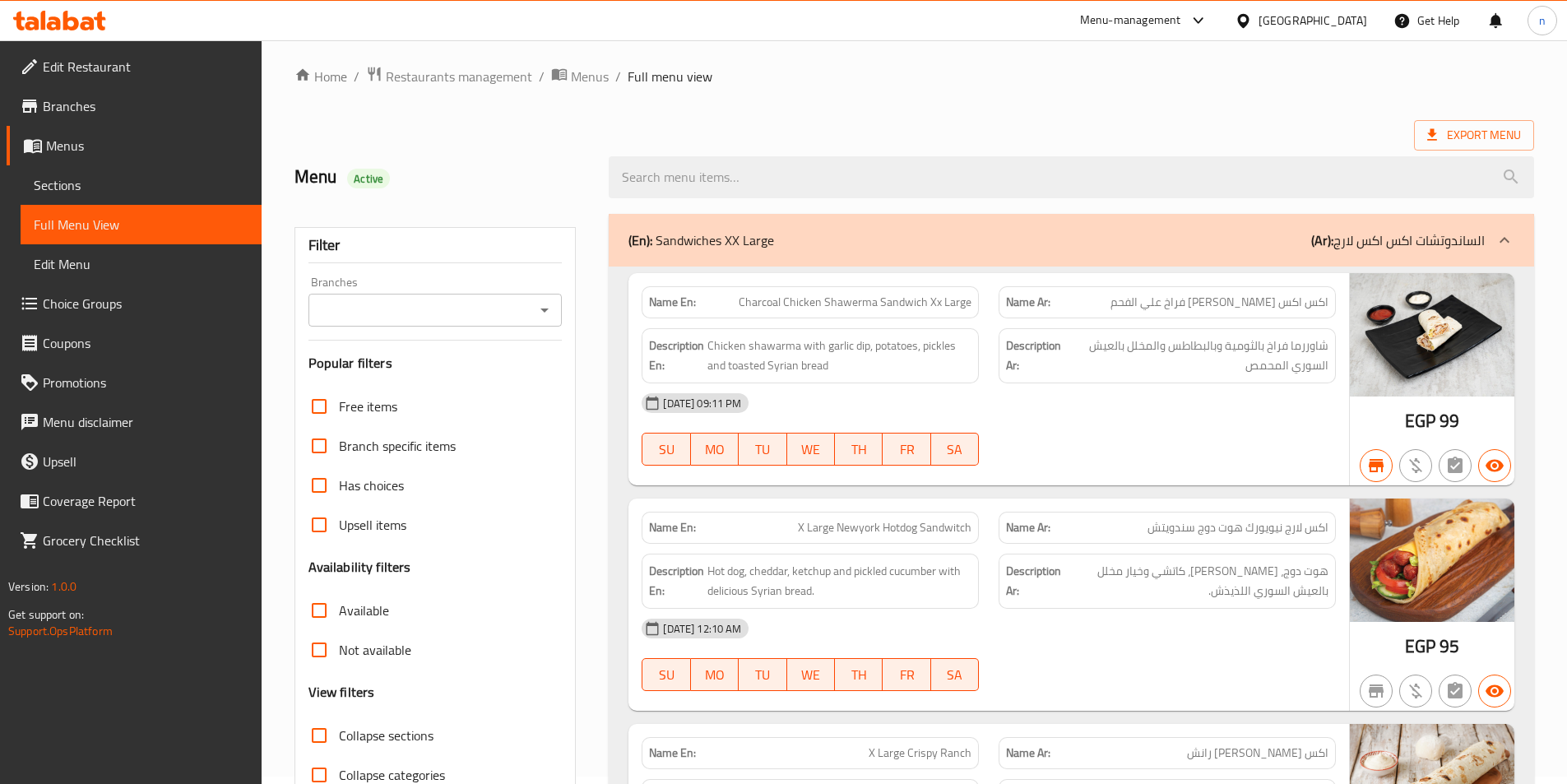
scroll to position [0, 0]
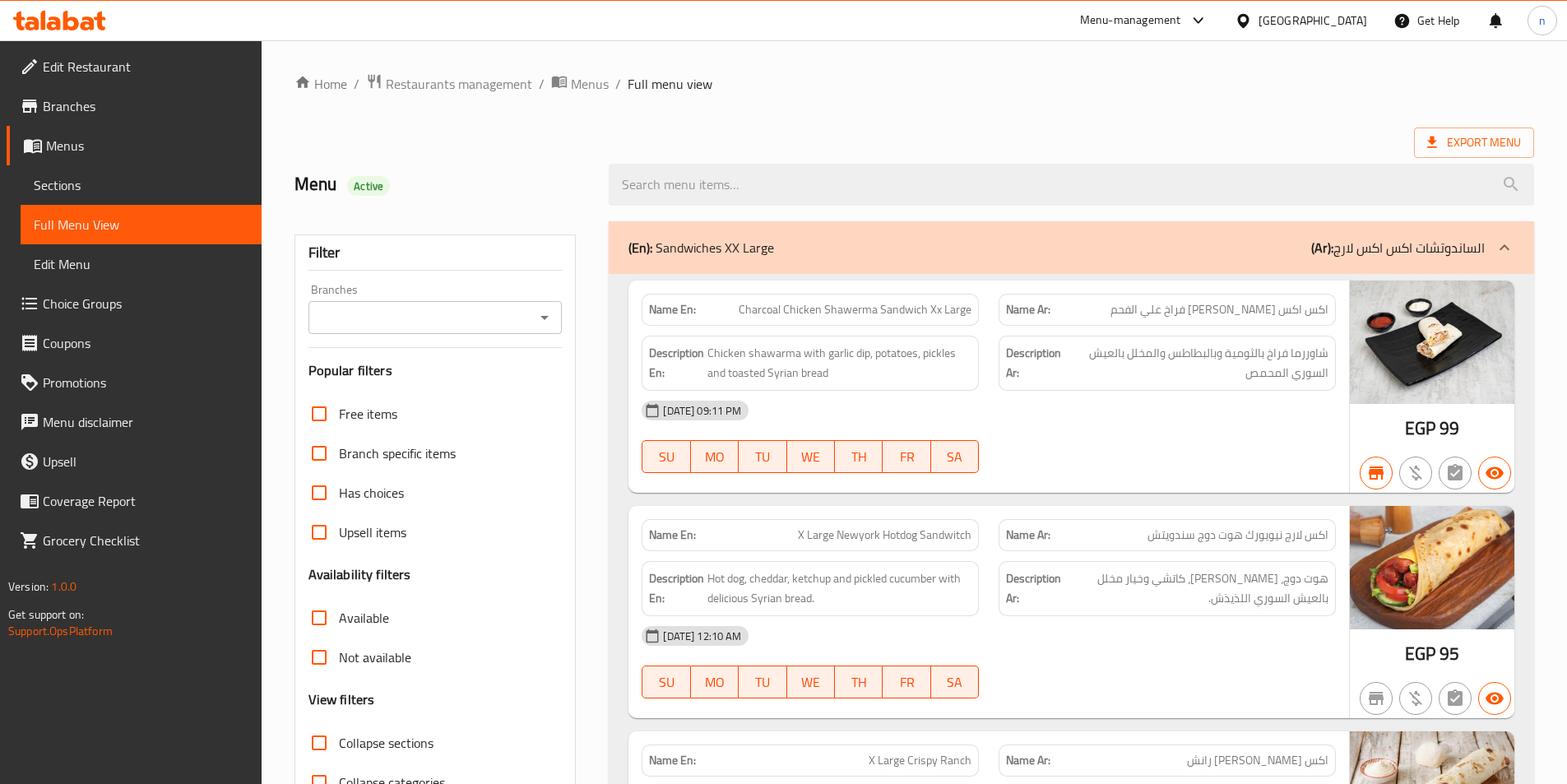
click at [482, 315] on input "Branches" at bounding box center [422, 317] width 217 height 23
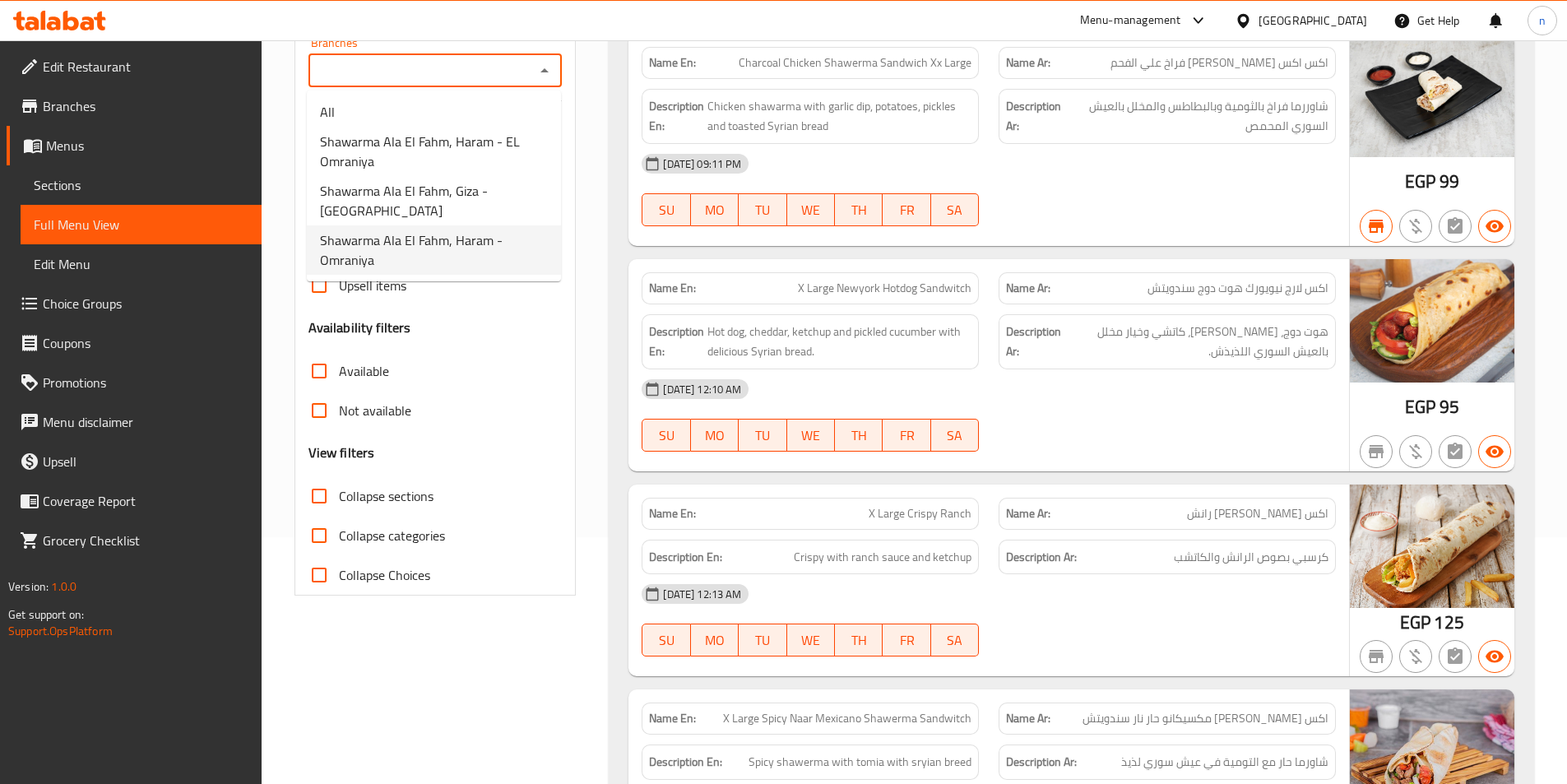
click at [445, 257] on span "Shawarma Ala El Fahm, Haram - Omraniya" at bounding box center [434, 249] width 228 height 39
type input "Shawarma Ala El Fahm, Haram - Omraniya"
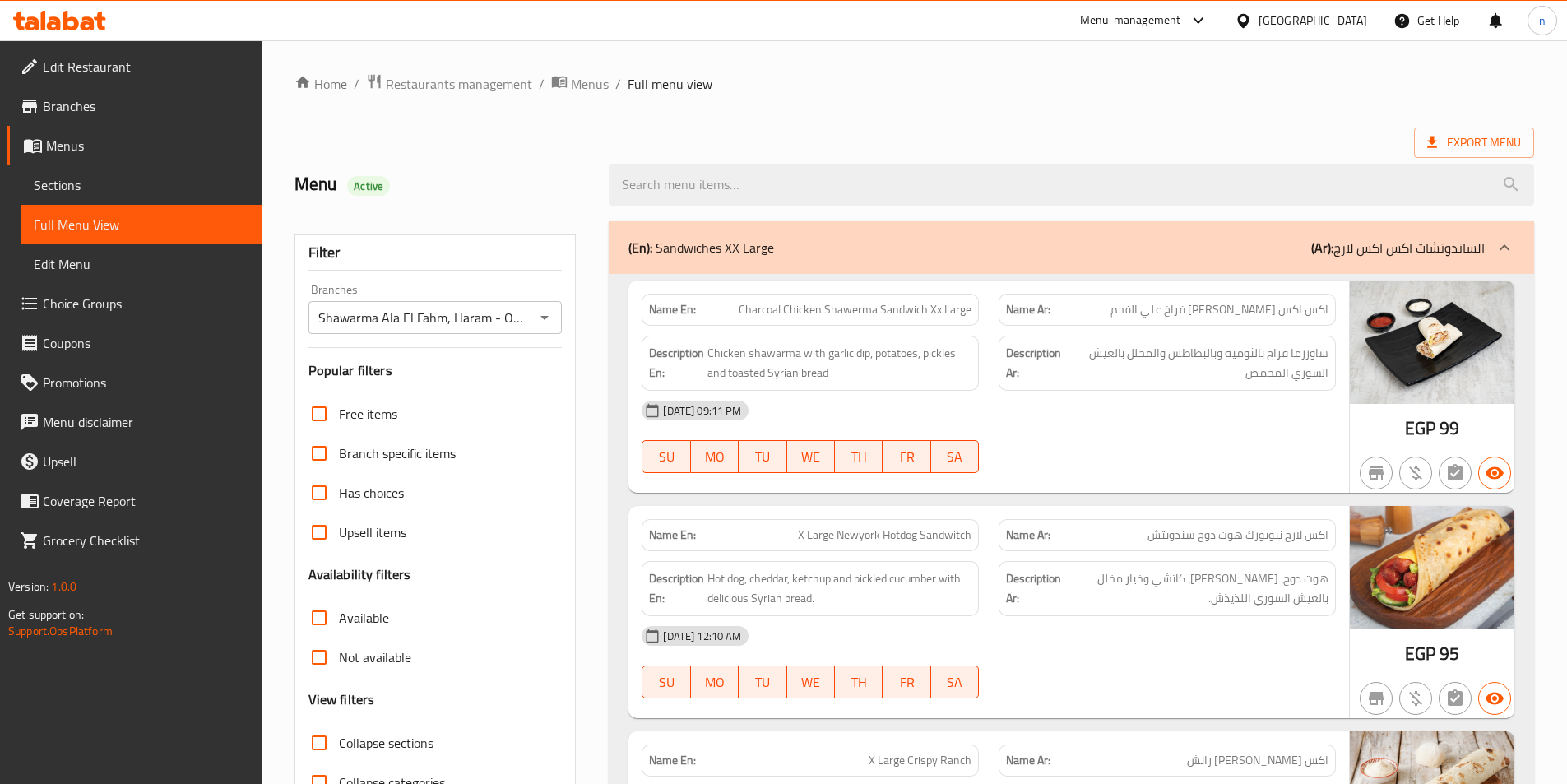
click at [319, 655] on input "Not available" at bounding box center [318, 657] width 39 height 39
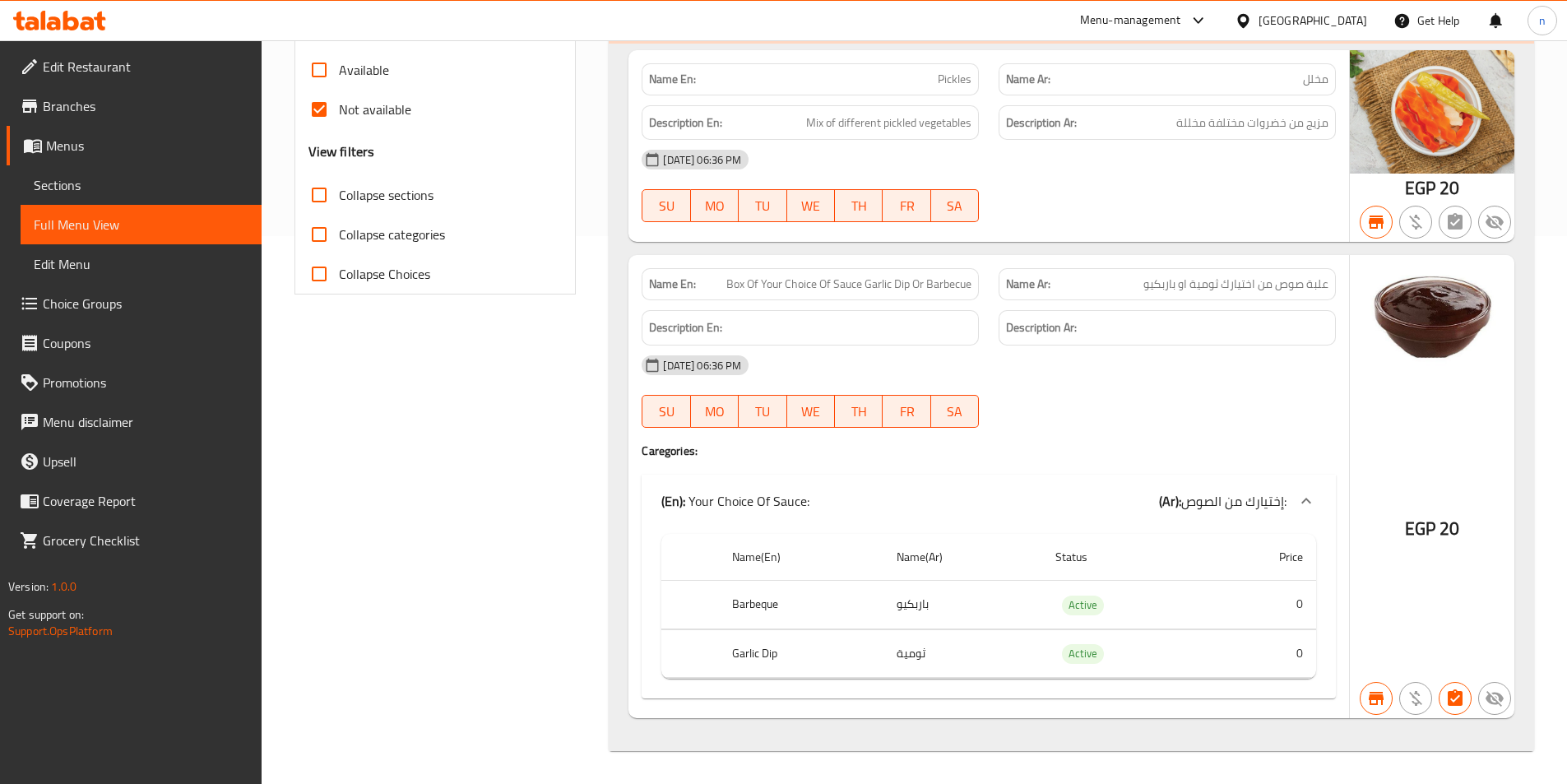
scroll to position [219, 0]
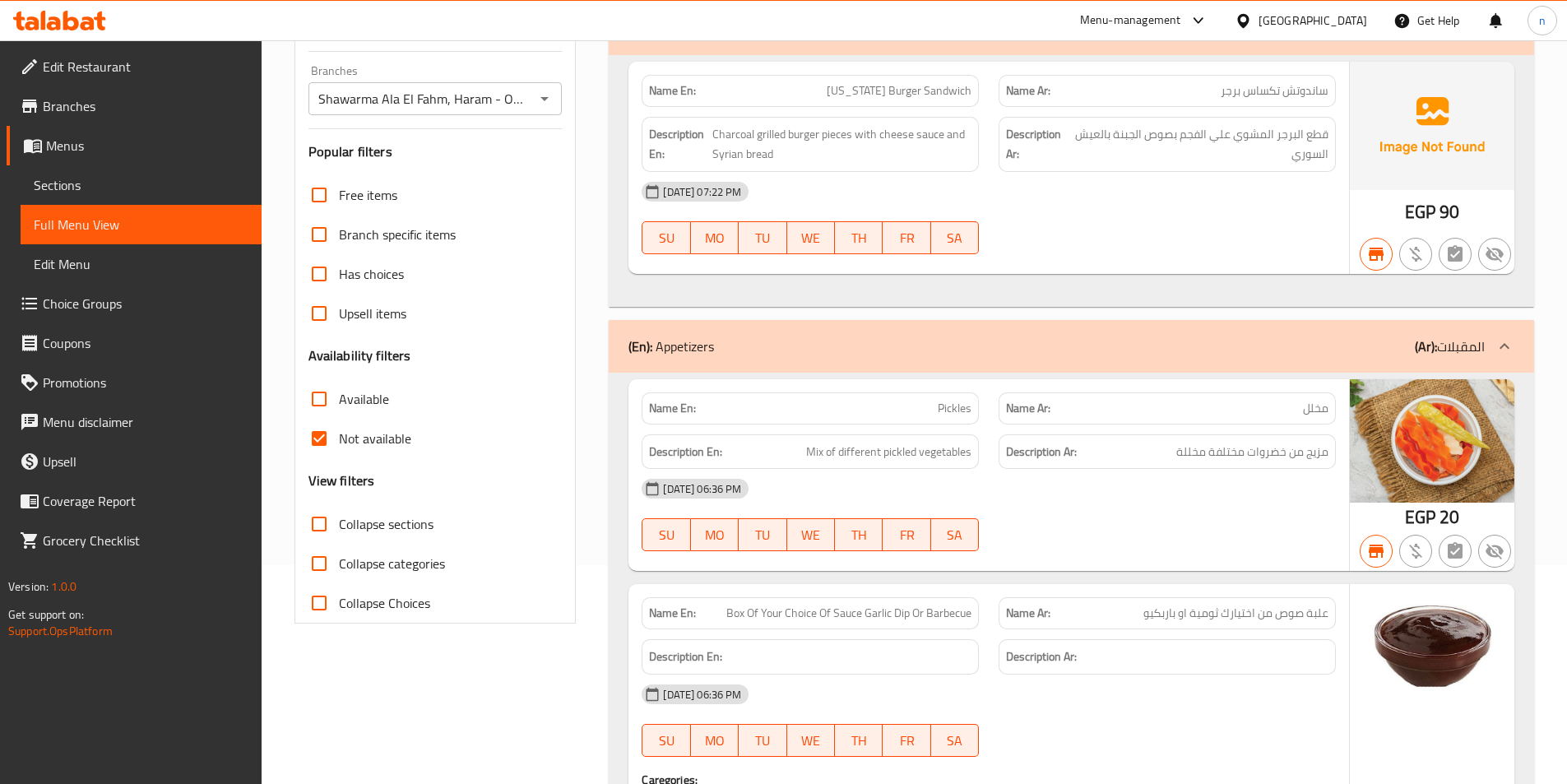
drag, startPoint x: 310, startPoint y: 437, endPoint x: 331, endPoint y: 440, distance: 21.2
click at [310, 437] on input "Not available" at bounding box center [318, 438] width 39 height 39
checkbox input "false"
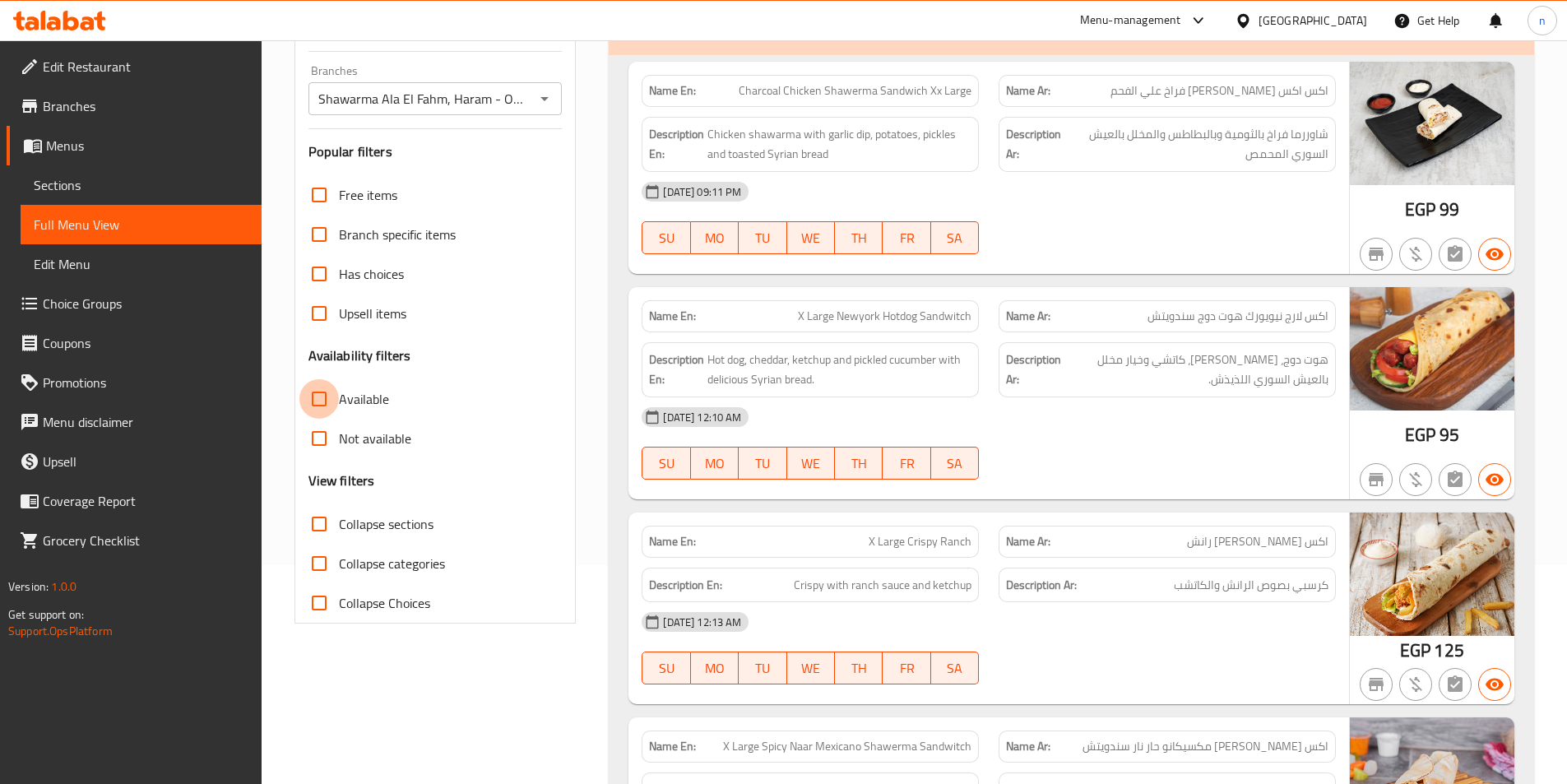
click at [320, 409] on input "Available" at bounding box center [318, 398] width 39 height 39
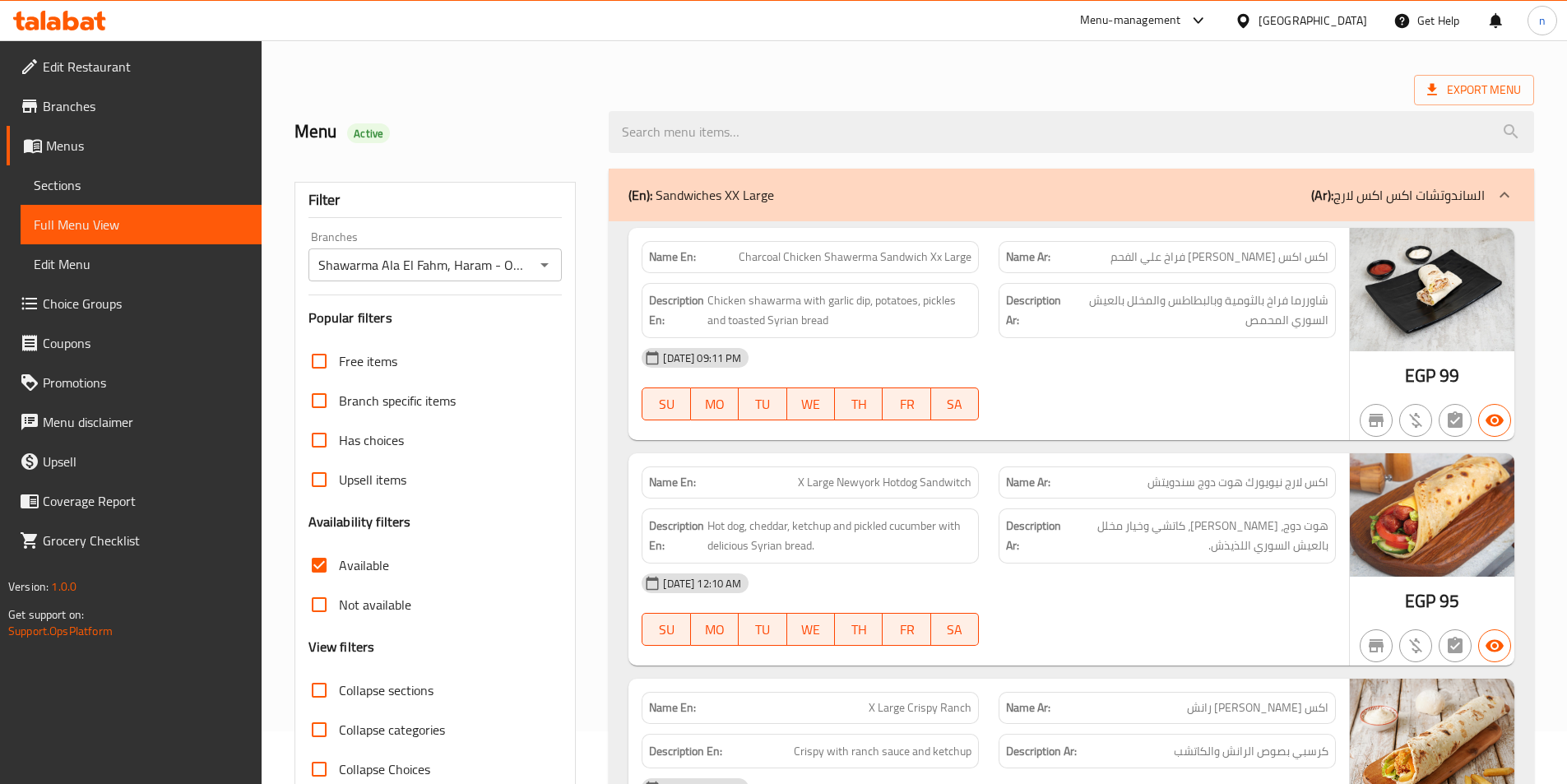
scroll to position [82, 0]
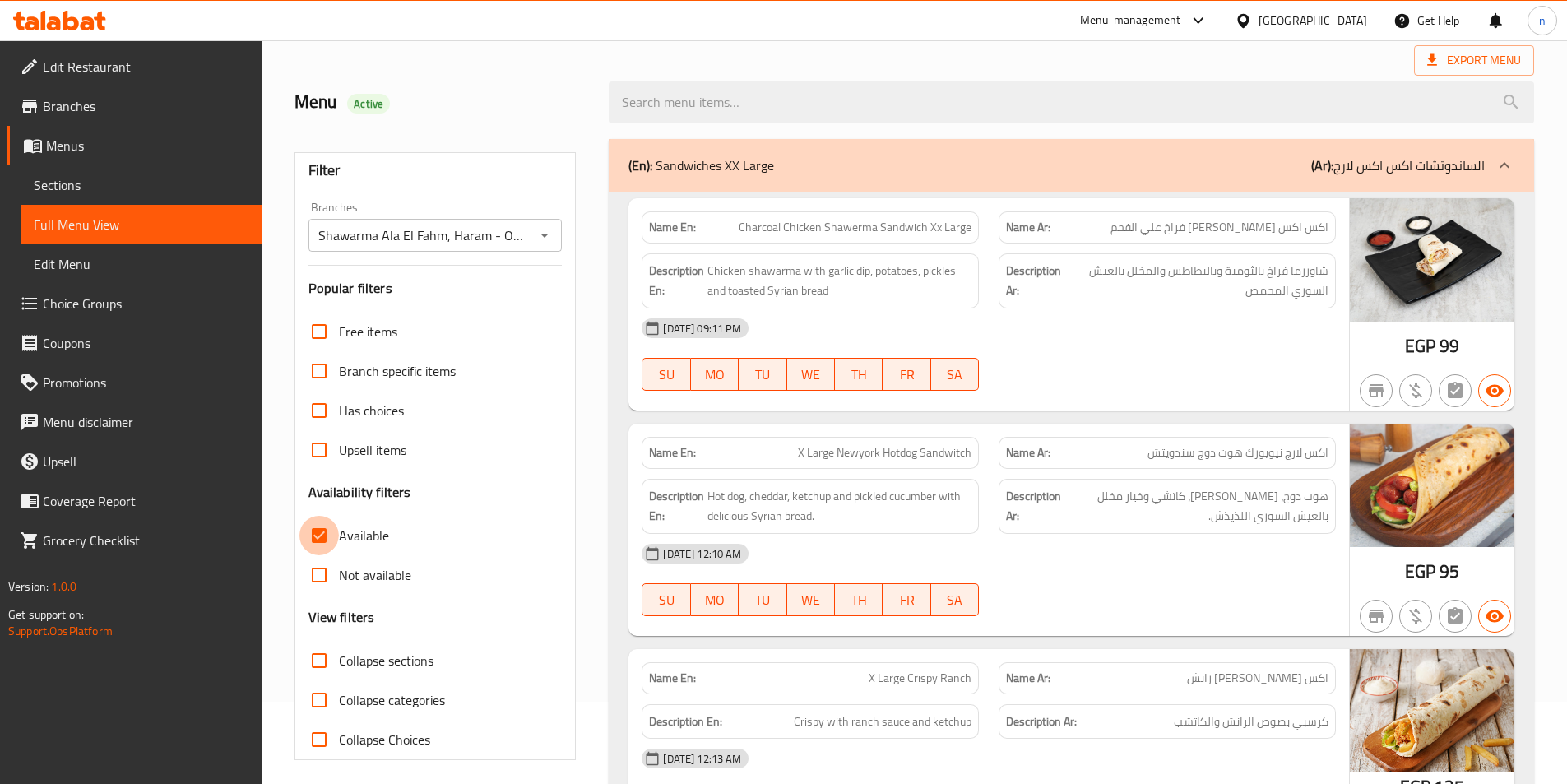
click at [316, 530] on input "Available" at bounding box center [318, 535] width 39 height 39
checkbox input "false"
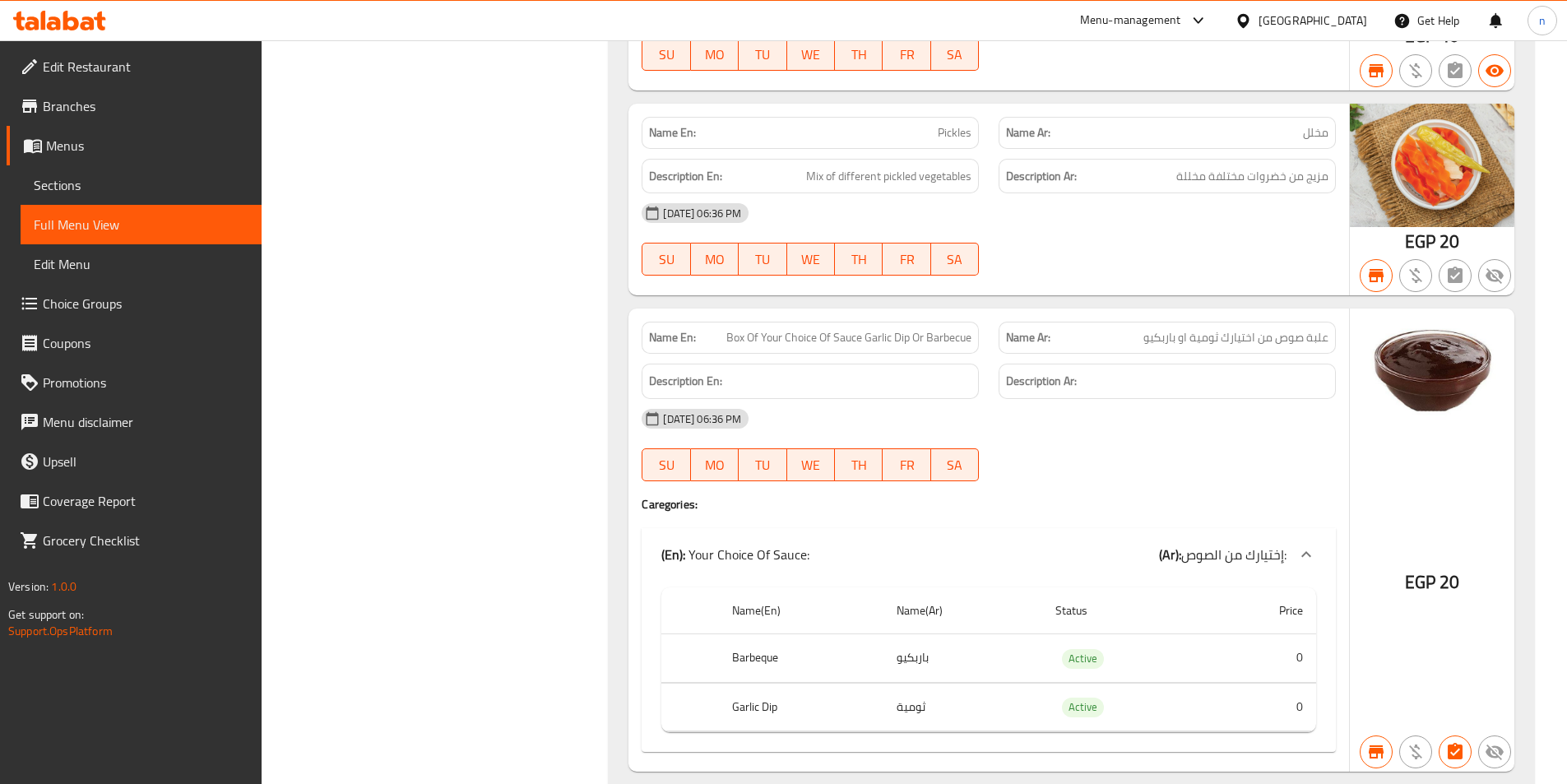
scroll to position [3913, 0]
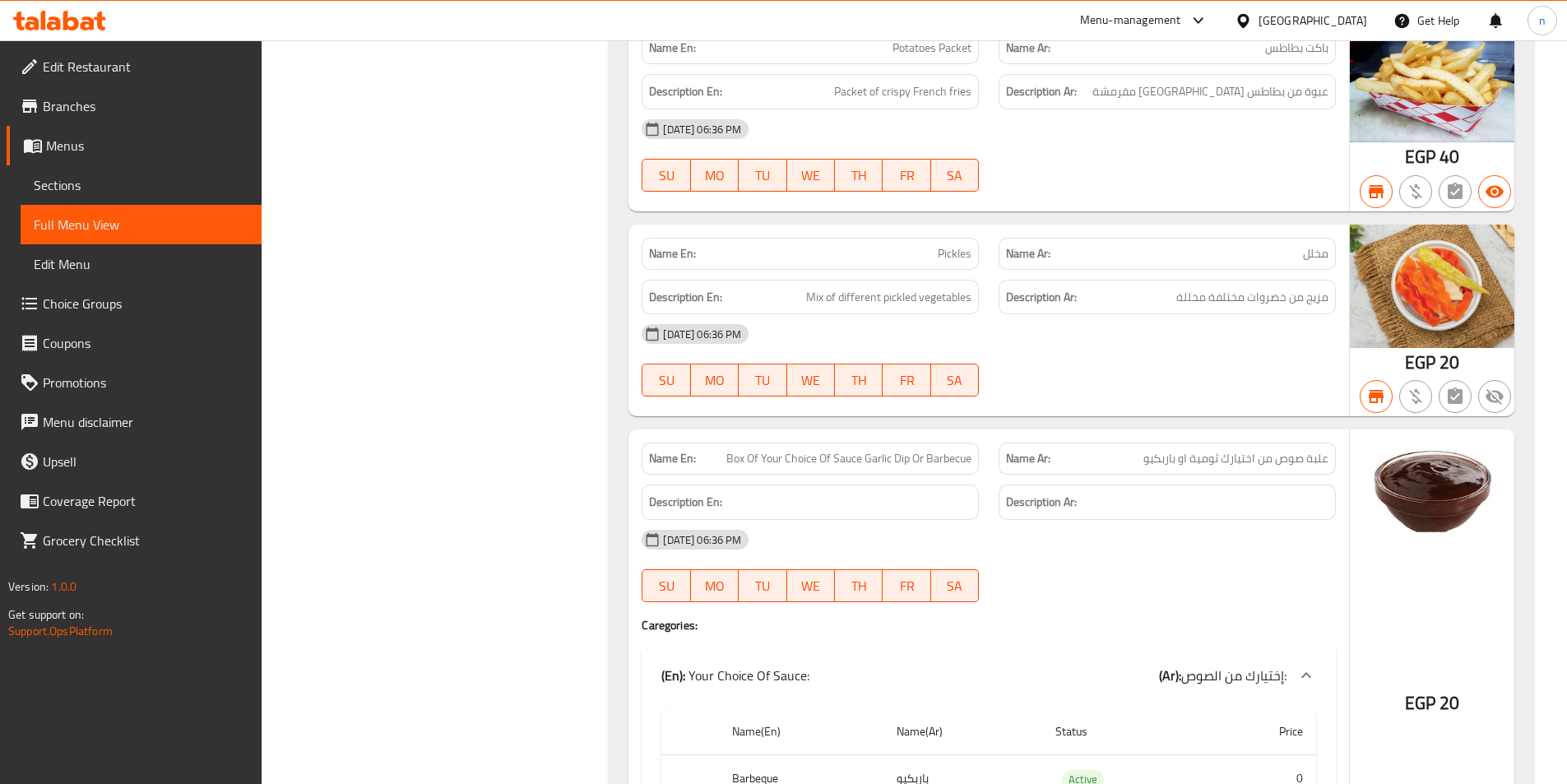
click at [71, 100] on span "Branches" at bounding box center [146, 105] width 205 height 20
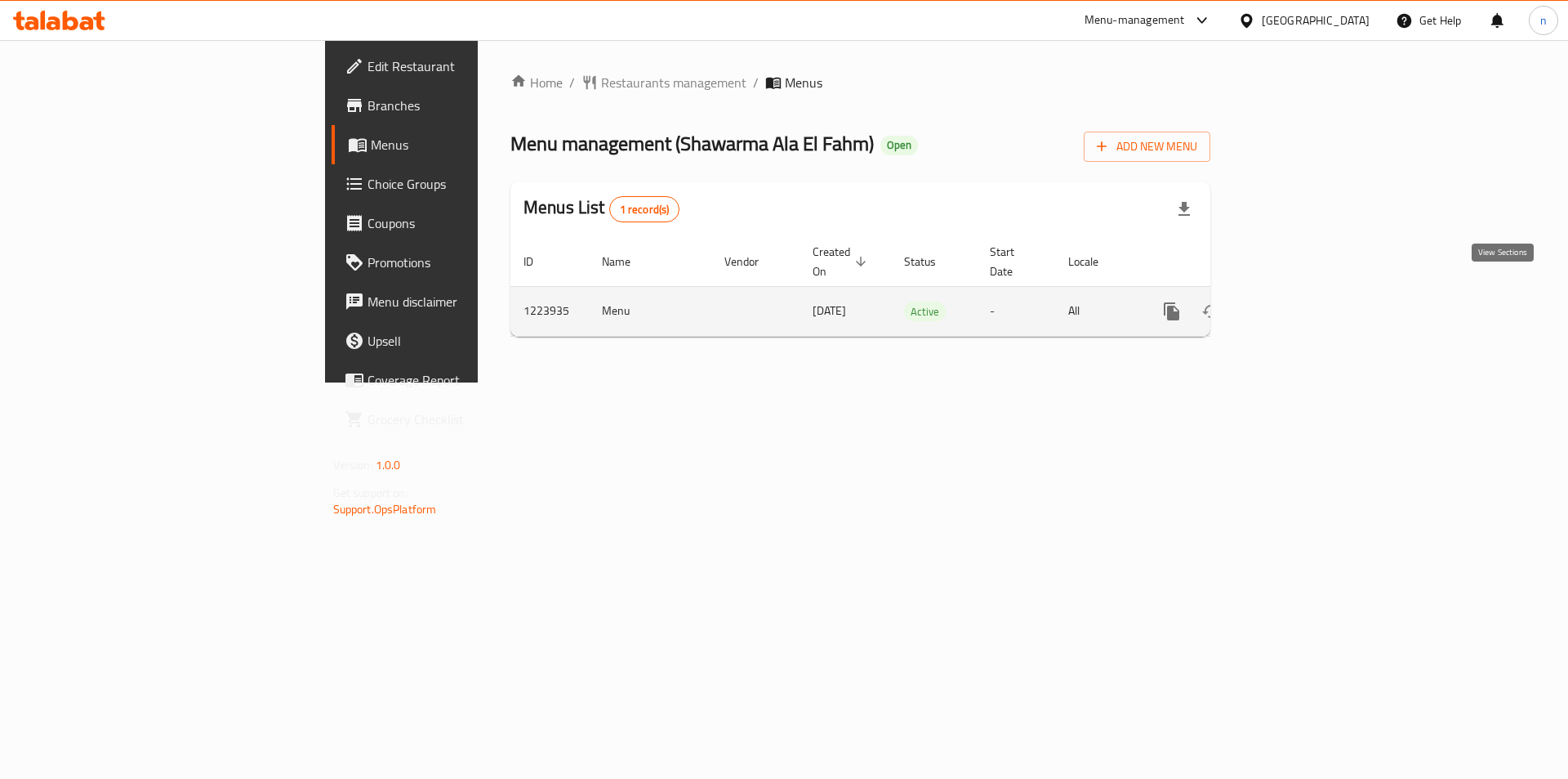
click at [1300, 302] on icon "enhanced table" at bounding box center [1289, 311] width 20 height 20
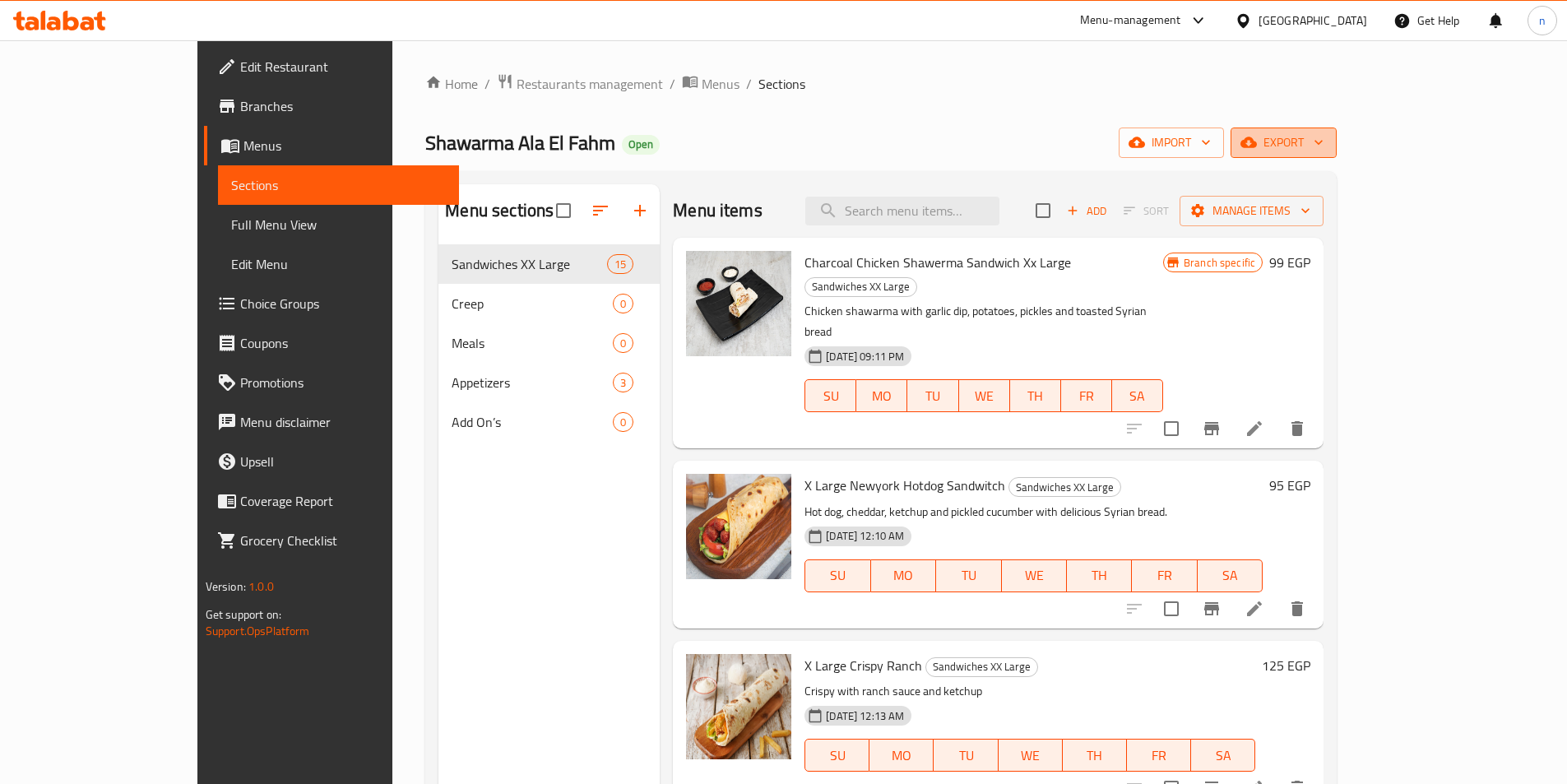
click at [1323, 144] on span "export" at bounding box center [1283, 142] width 80 height 20
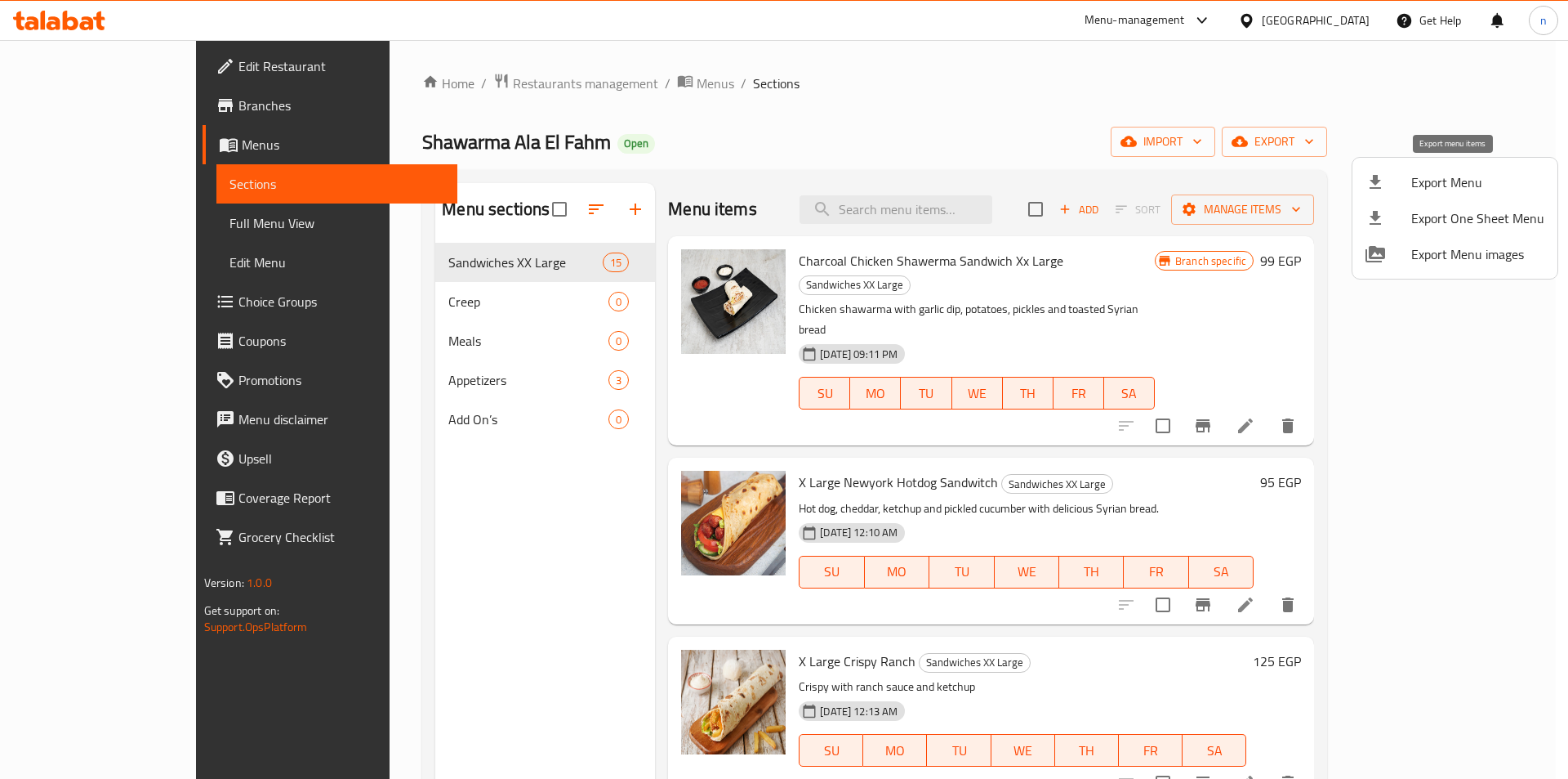
click at [1453, 179] on span "Export Menu" at bounding box center [1478, 182] width 133 height 20
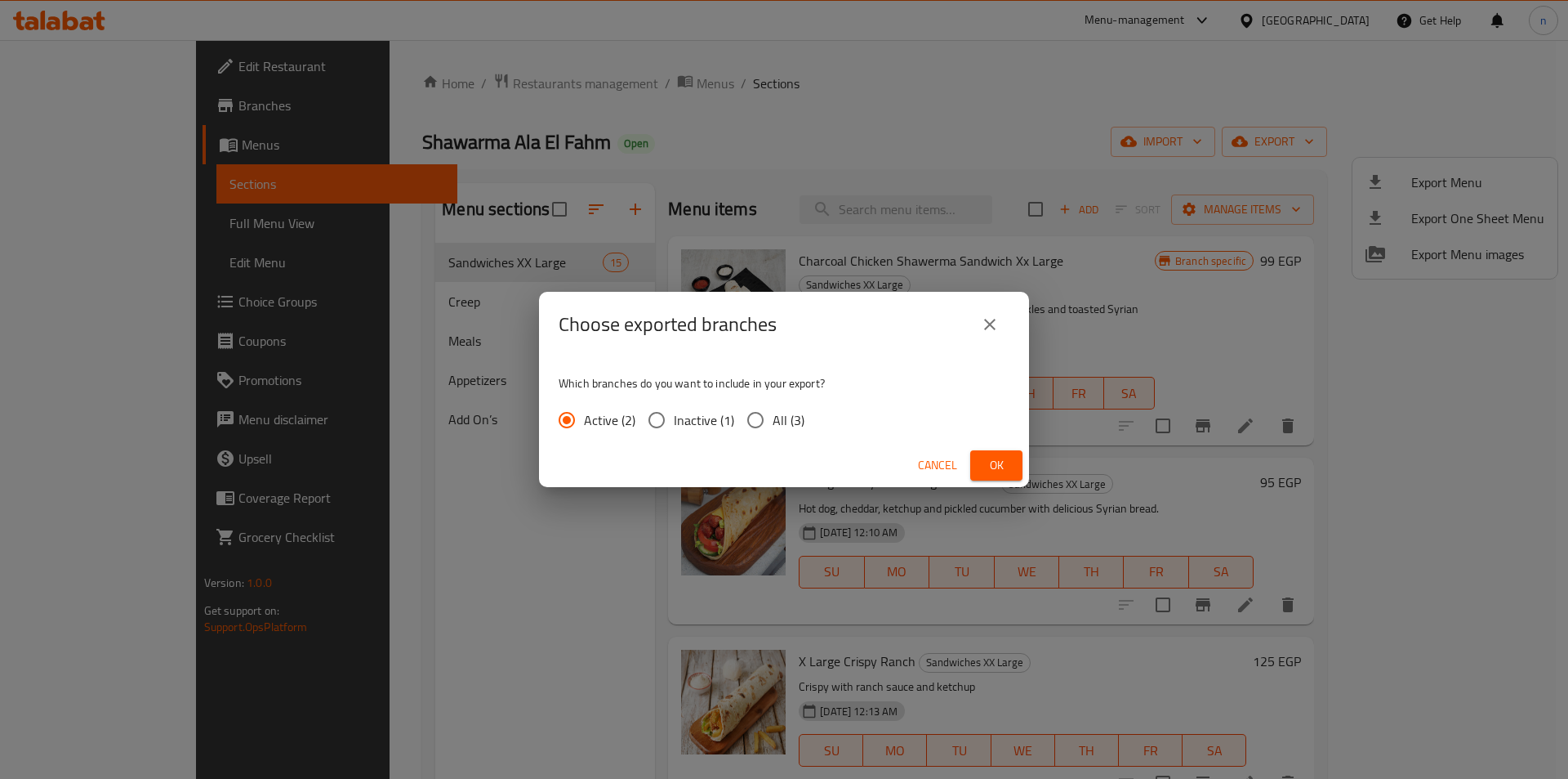
click at [773, 427] on span "All (3)" at bounding box center [788, 420] width 31 height 20
click at [773, 427] on input "All (3)" at bounding box center [755, 420] width 34 height 34
radio input "true"
click at [1002, 464] on span "Ok" at bounding box center [996, 465] width 26 height 20
